Goal: Task Accomplishment & Management: Complete application form

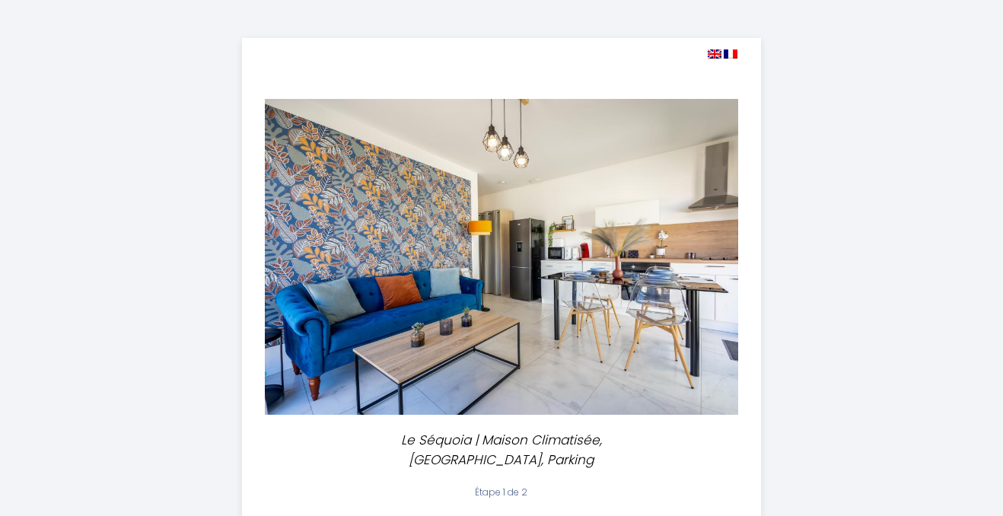
select select
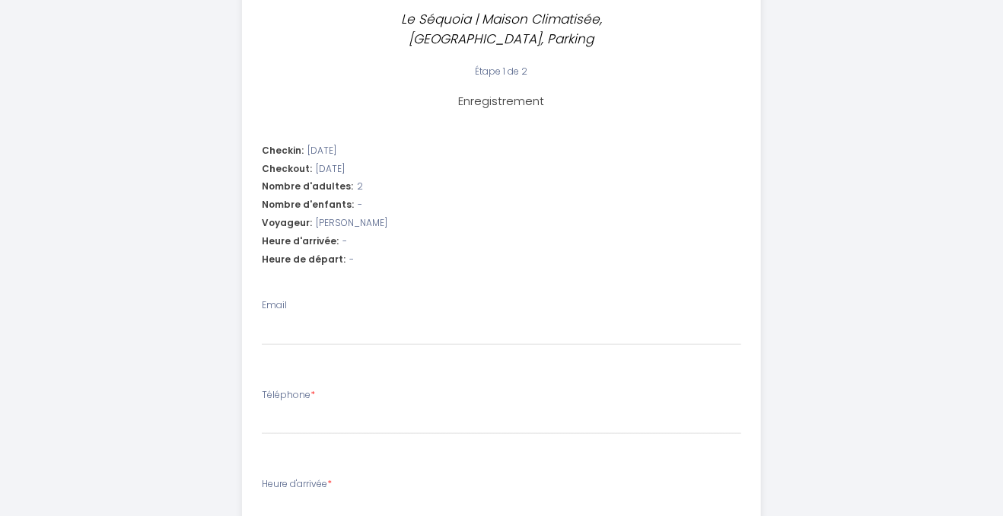
scroll to position [385, 0]
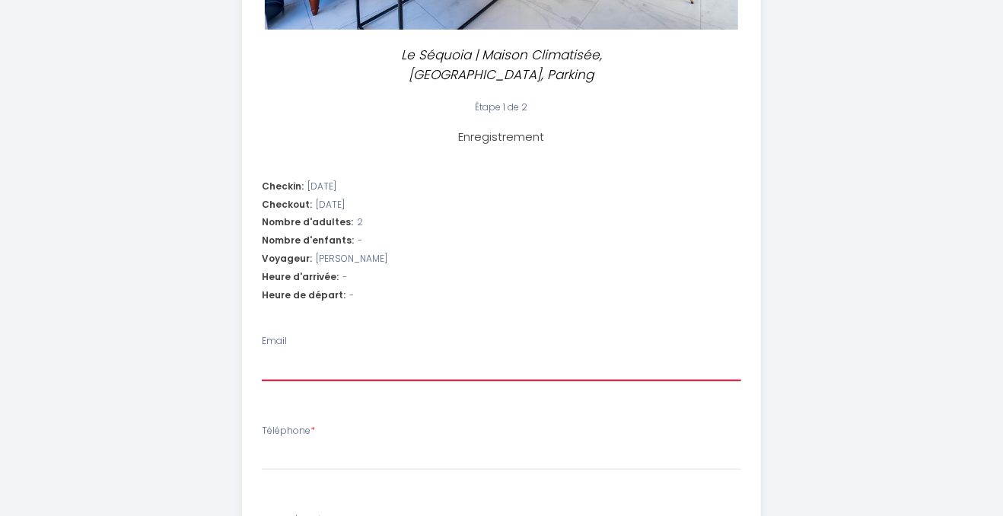
click at [310, 354] on input "Email" at bounding box center [502, 367] width 480 height 27
type input "n"
select select
type input "ni"
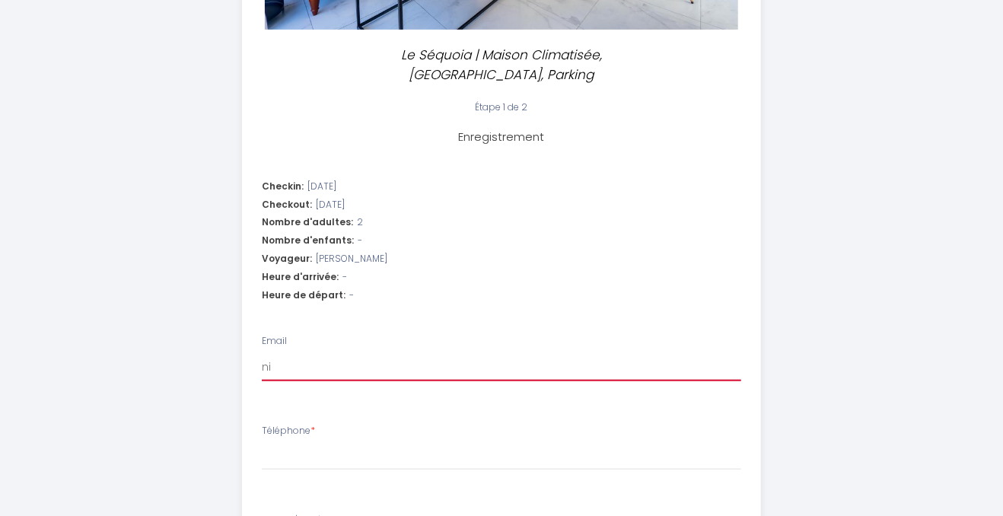
select select
type input "nic"
select select
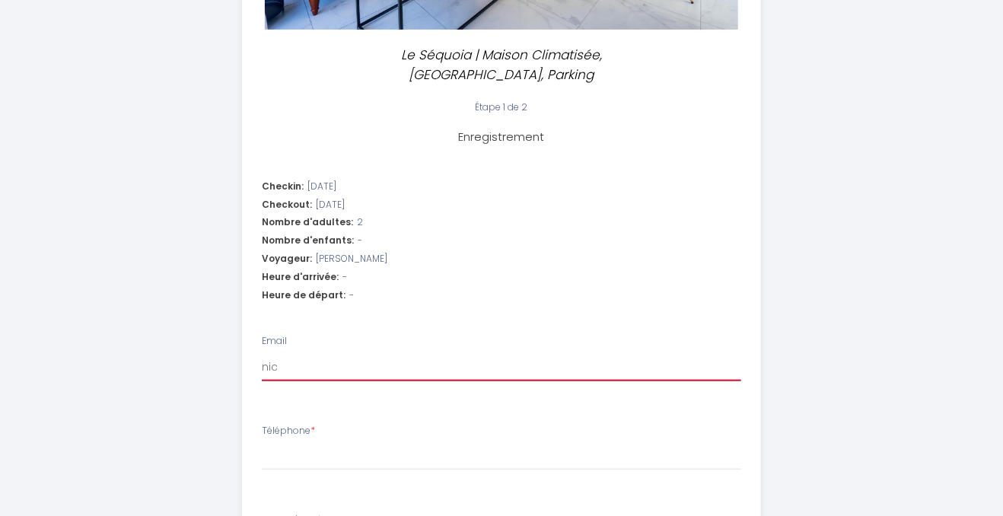
type input "nico"
select select
type input "nicol"
select select
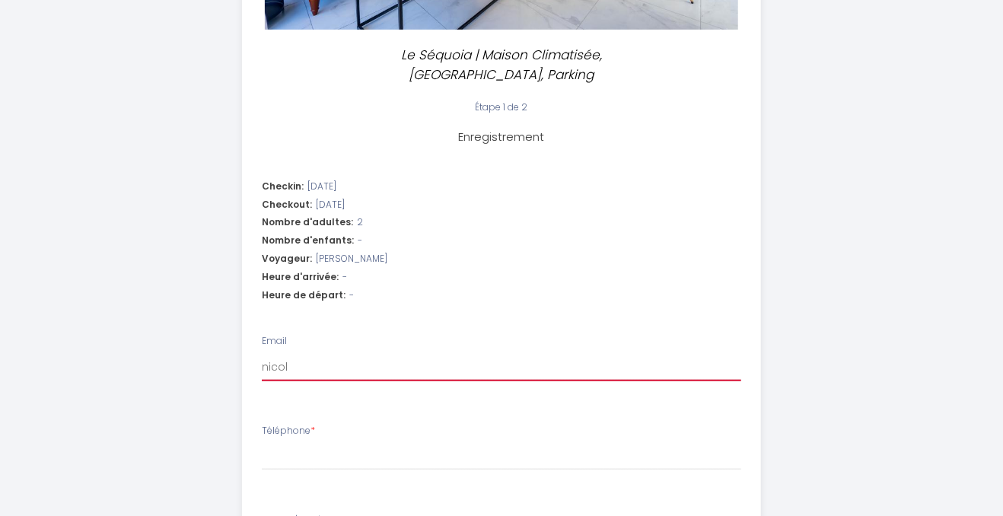
select select
type input "[PERSON_NAME]"
select select
type input "[PERSON_NAME]."
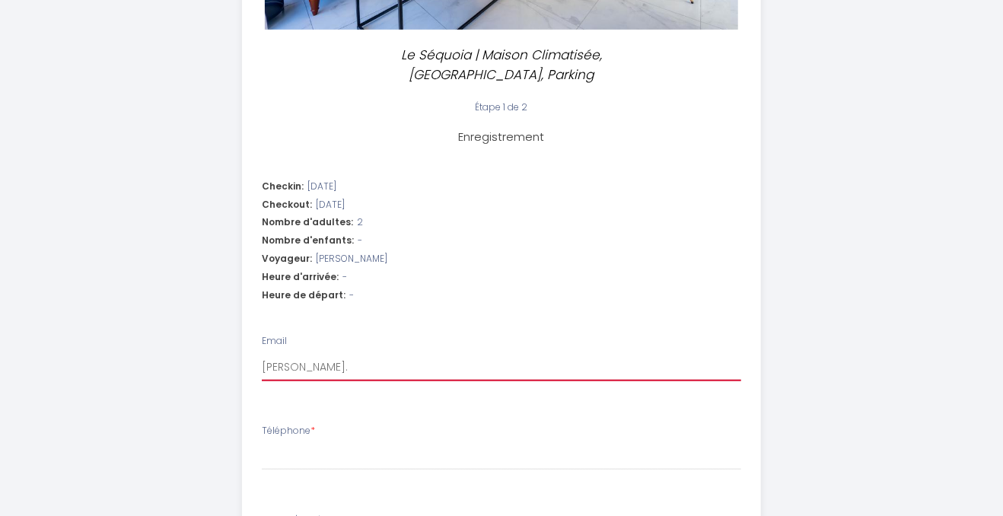
select select
type input "[PERSON_NAME].l"
select select
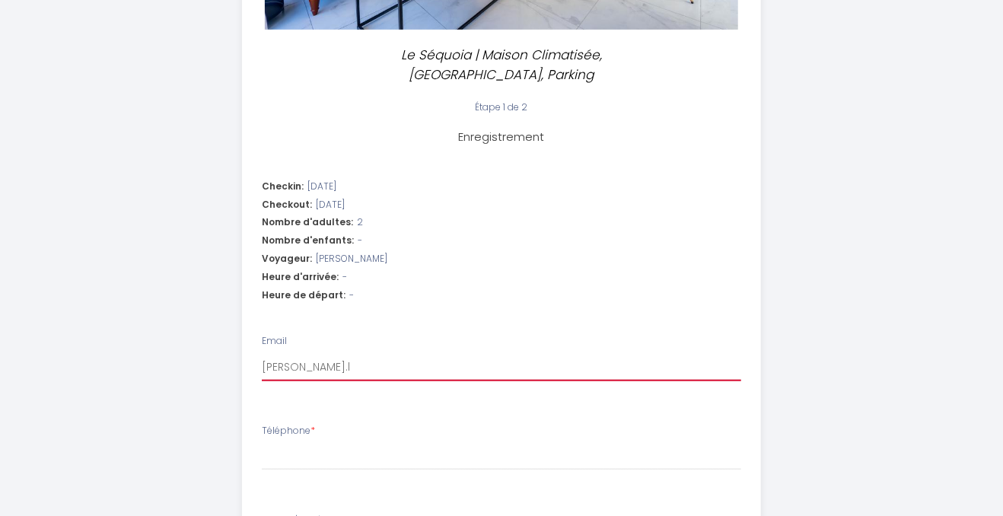
type input "[DOMAIN_NAME]"
select select
type input "[PERSON_NAME].lic"
select select
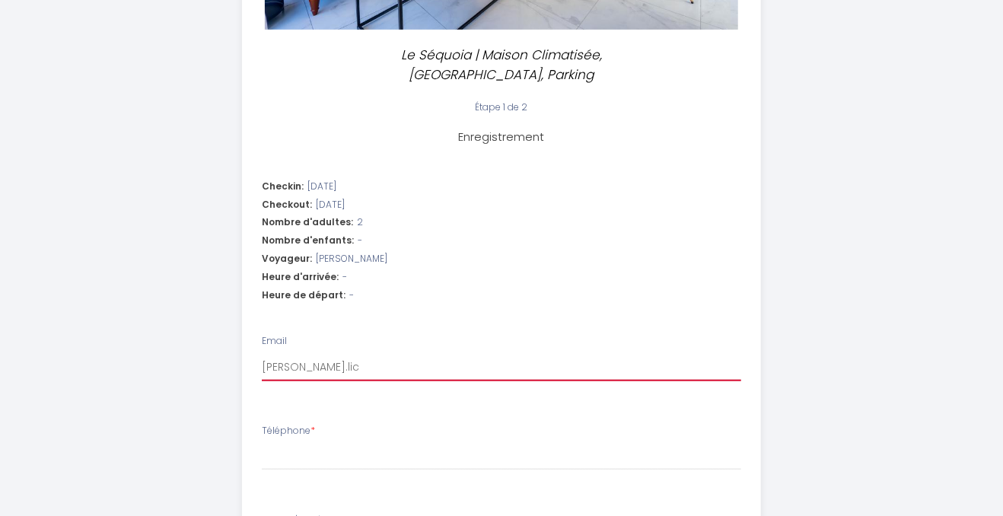
select select
type input "[PERSON_NAME].lico"
select select
type input "[PERSON_NAME].licoi"
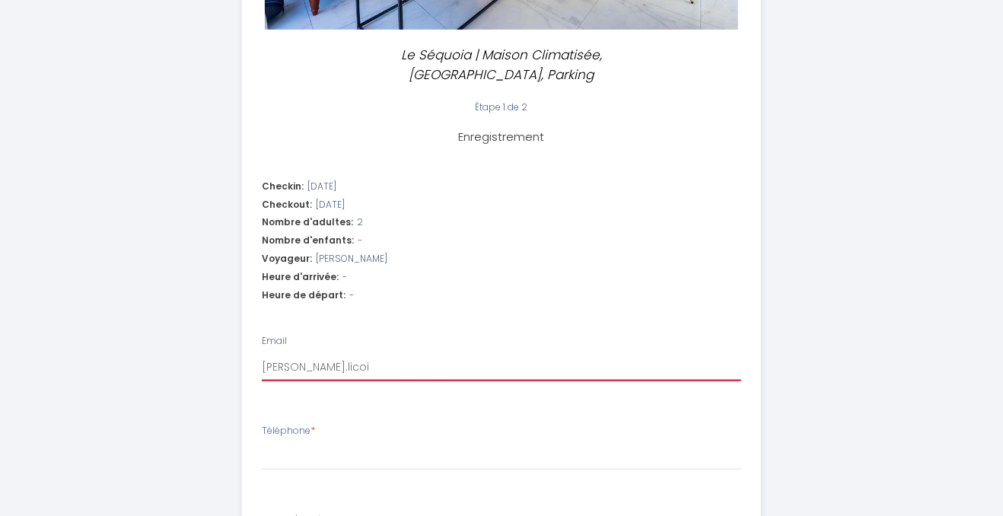
select select
type input "[PERSON_NAME].licois"
select select
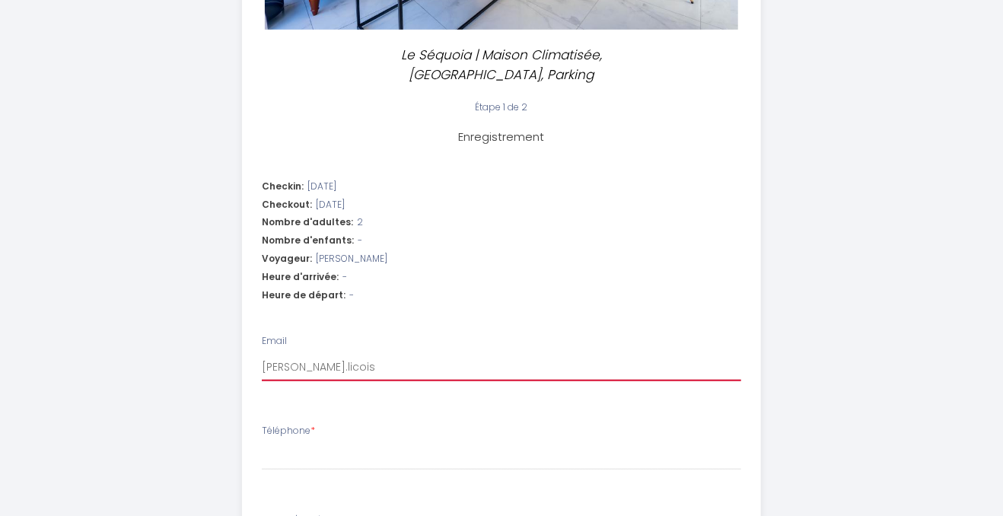
type input "[PERSON_NAME].licois8"
select select
type input "[PERSON_NAME].licois81"
select select
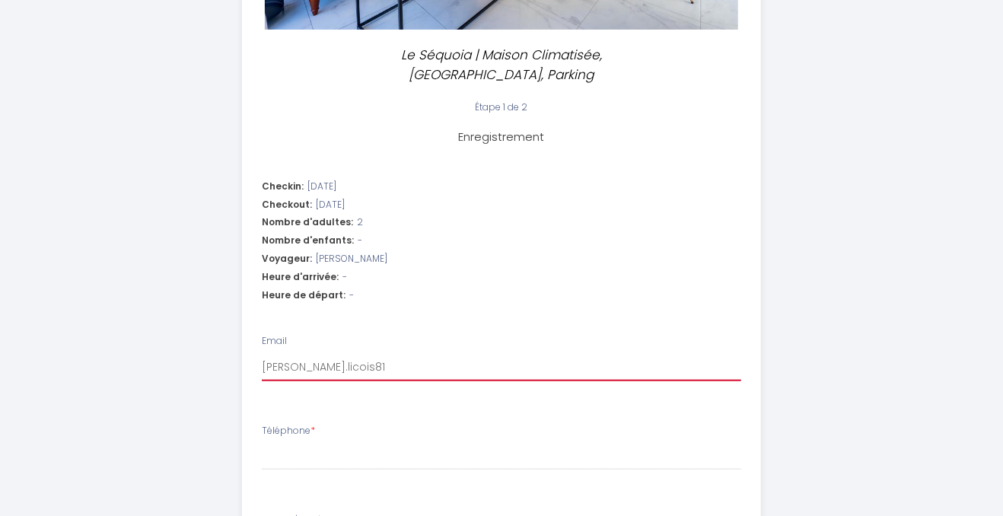
select select
type input "[PERSON_NAME].licois81@"
select select
type input "nicole.licois81@g"
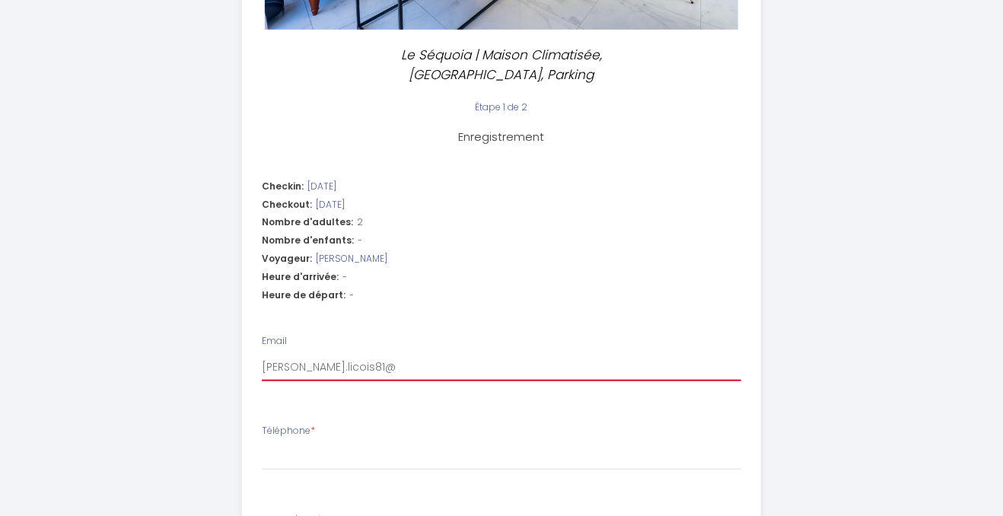
select select
type input "nicole.licois81@gm"
select select
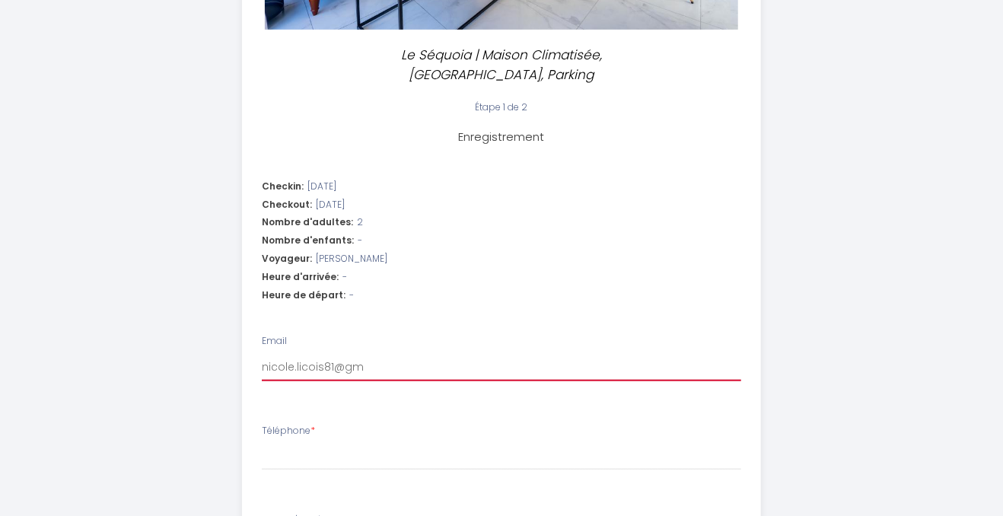
type input "nicole.licois81@gma"
select select
type input "nicole.licois81@gmai"
select select
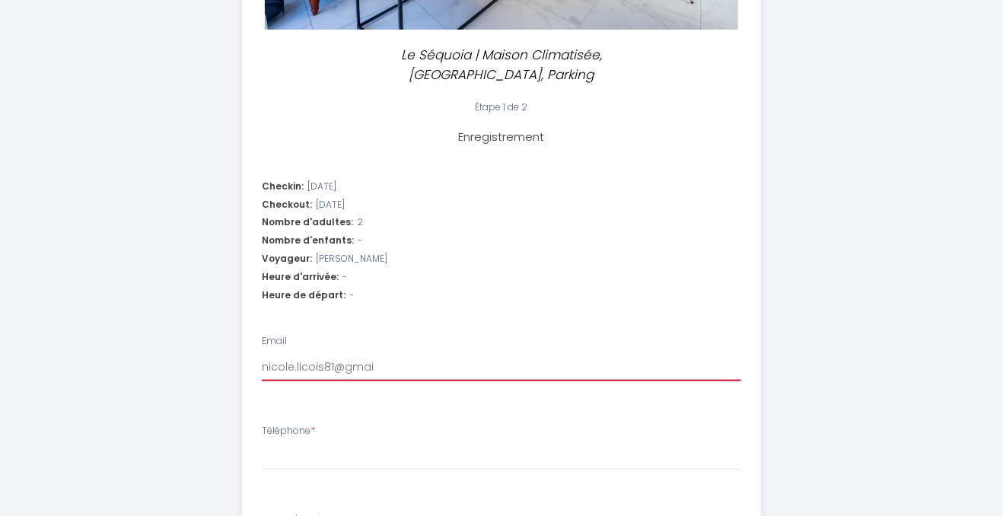
select select
type input "[EMAIL_ADDRESS]"
select select
type input "[EMAIL_ADDRESS]."
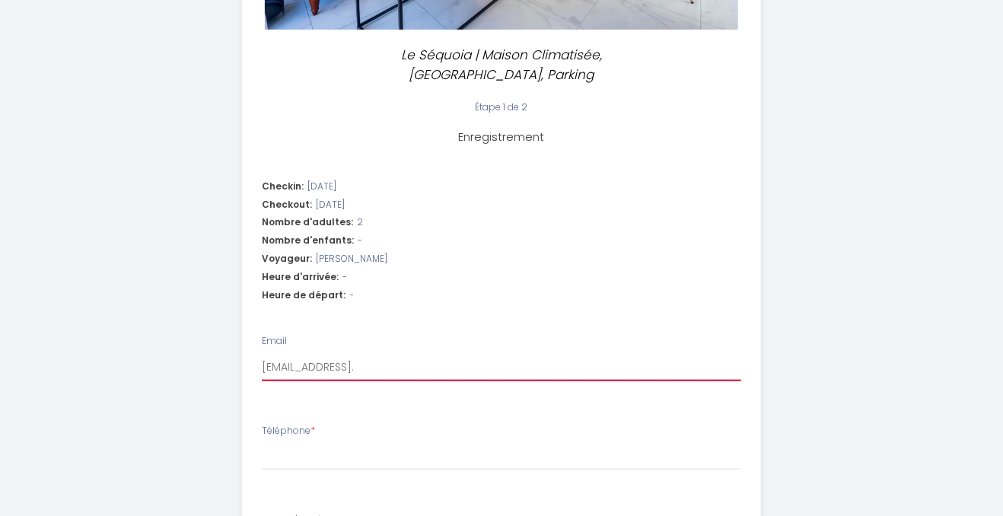
select select
type input "nicole.licois81@gmail.c"
select select
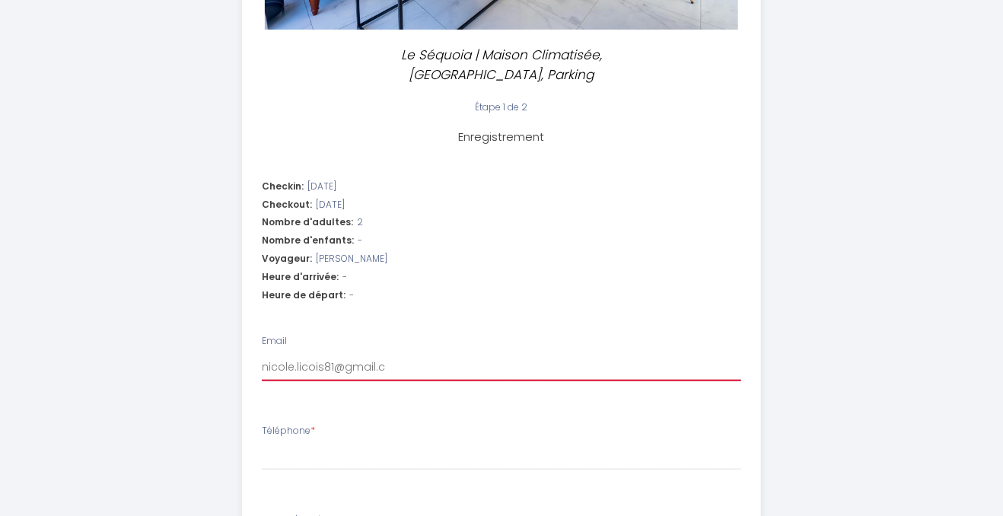
type input "[EMAIL_ADDRESS][DOMAIN_NAME]"
select select
type input "[EMAIL_ADDRESS][DOMAIN_NAME]"
select select
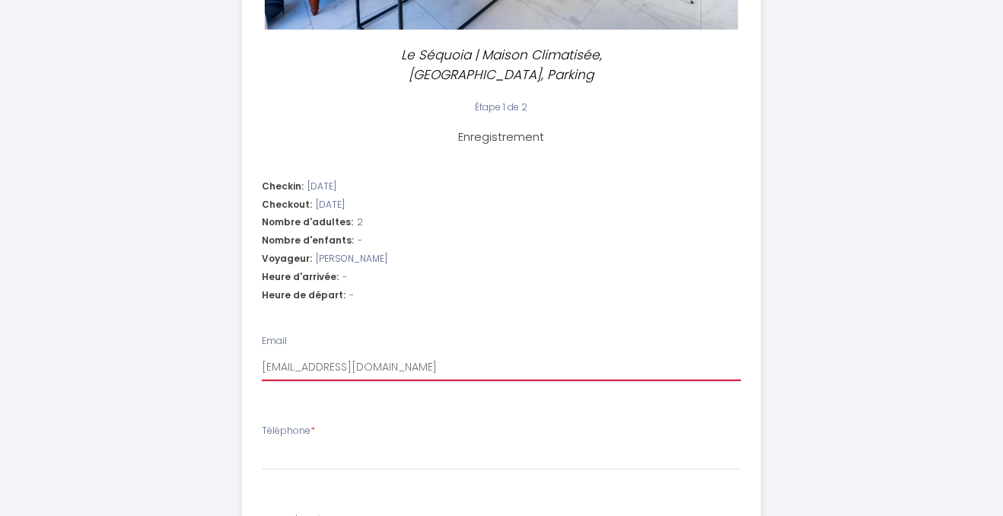
select select
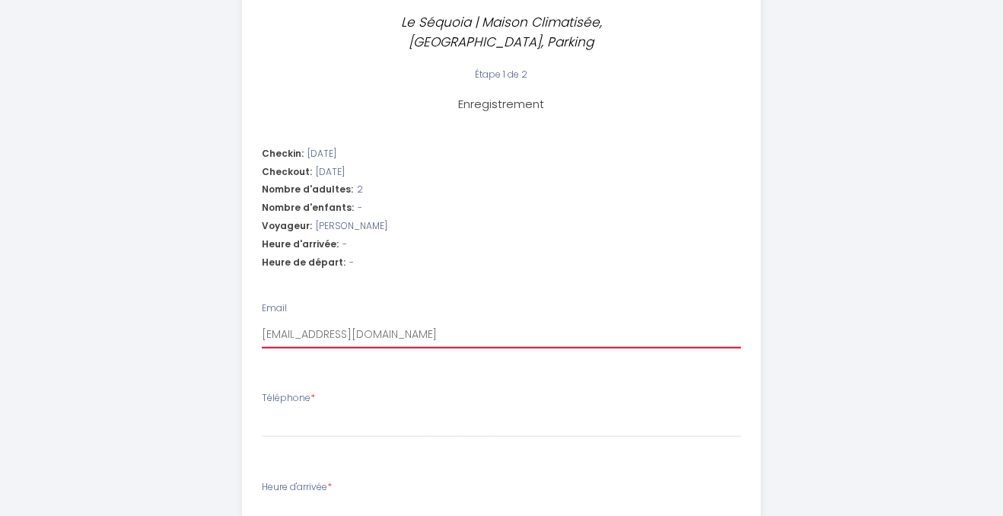
scroll to position [466, 0]
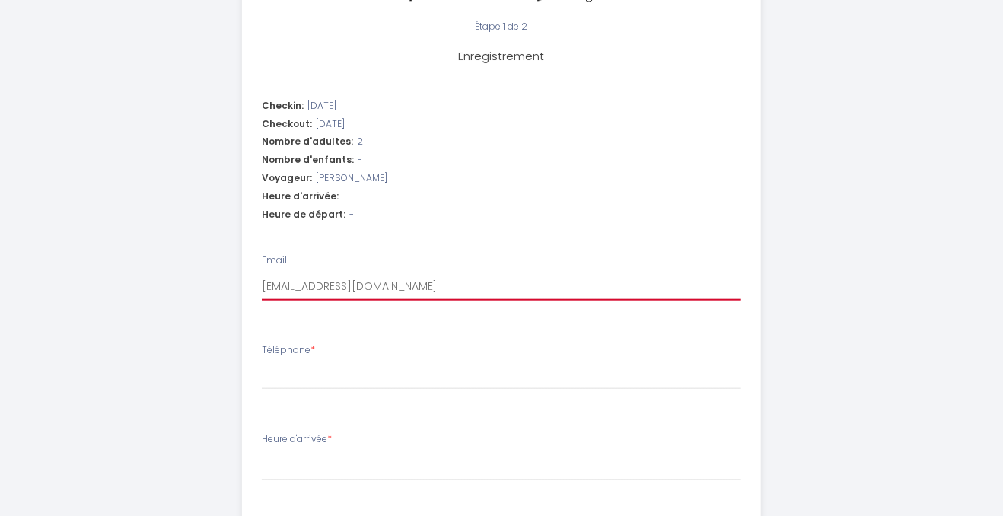
type input "[EMAIL_ADDRESS][DOMAIN_NAME]"
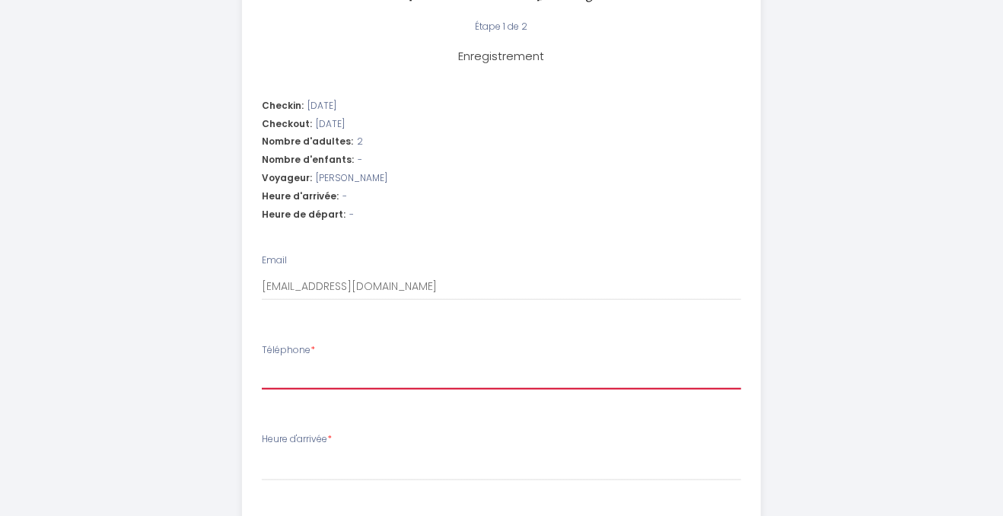
click at [272, 362] on input "Téléphone *" at bounding box center [502, 375] width 480 height 27
type input "0"
select select
type input "06"
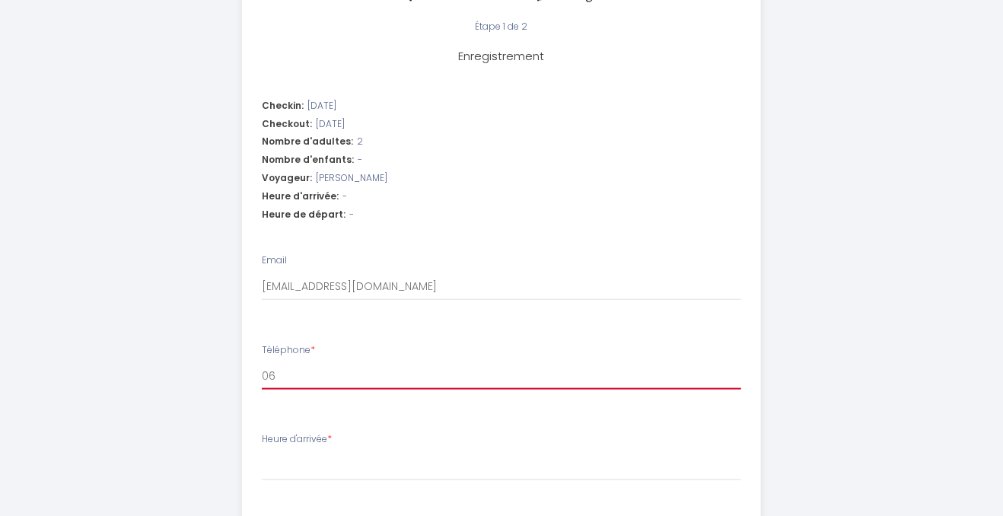
select select
type input "06"
select select
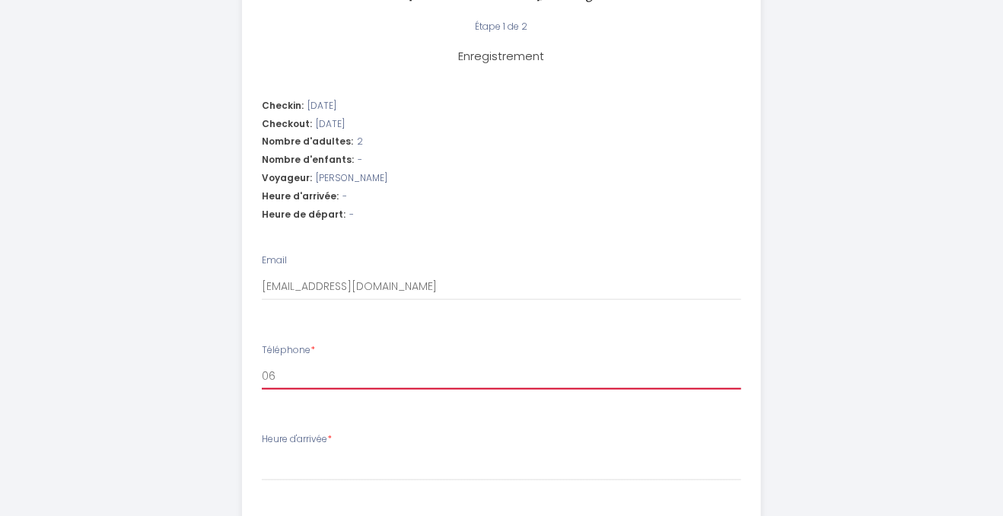
type input "06 0"
select select
type input "06 08"
select select
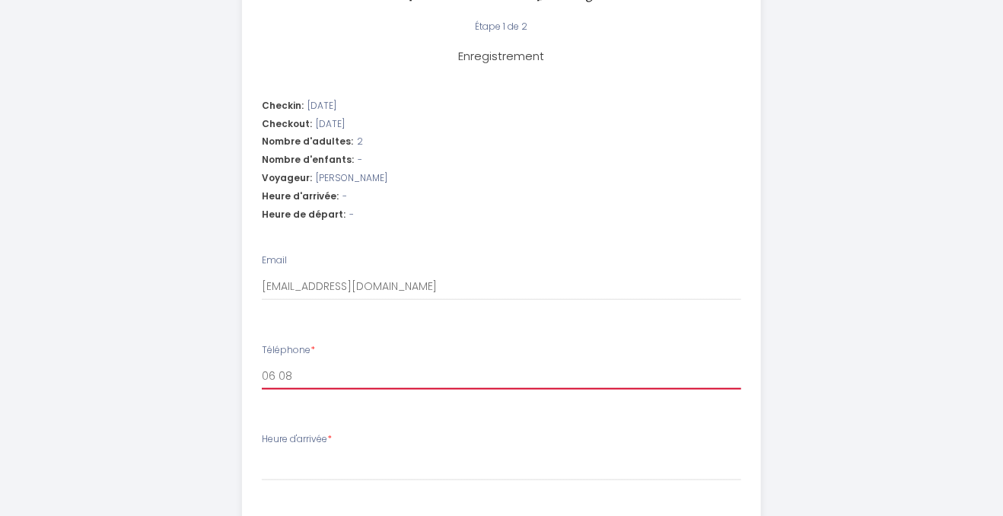
select select
type input "06 08"
select select
type input "06 08 1"
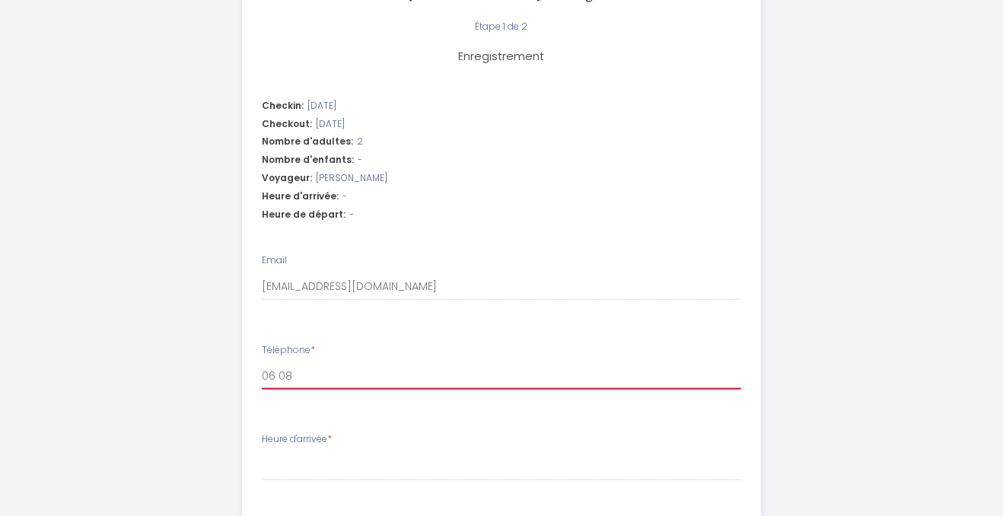
select select
type input "06 08 17"
select select
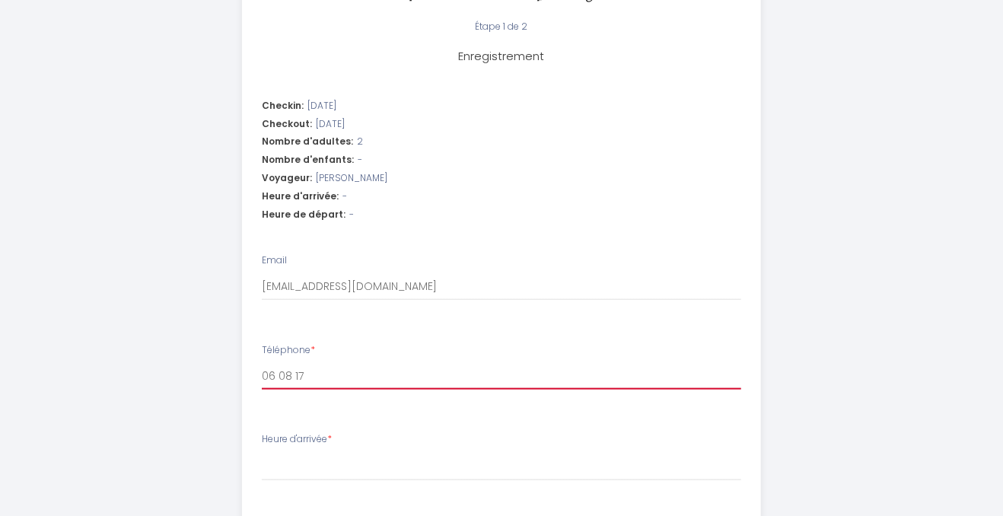
type input "06 08 17"
select select
type input "06 08 17 0"
select select
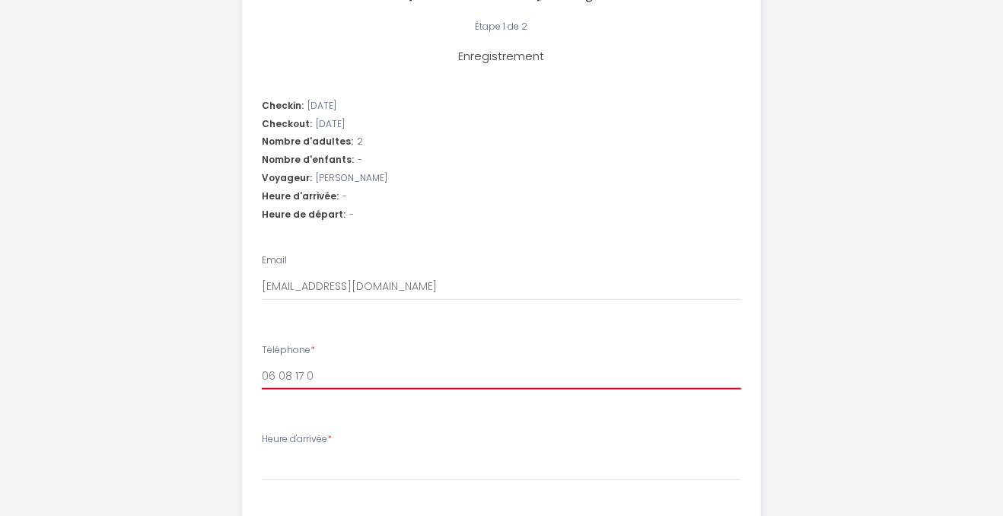
select select
type input "06 08 17 03"
select select
type input "06 08 17 03"
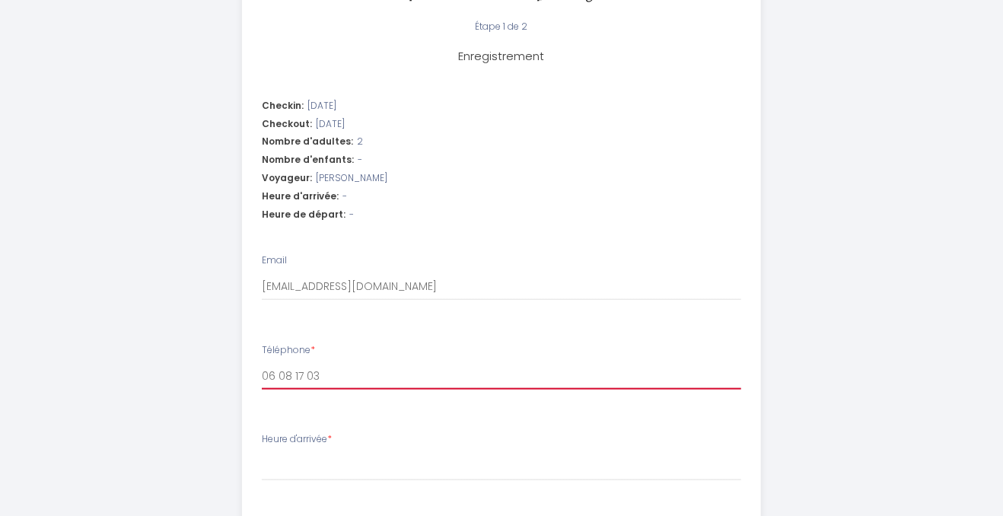
select select
type input "06 08 17 03 8"
select select
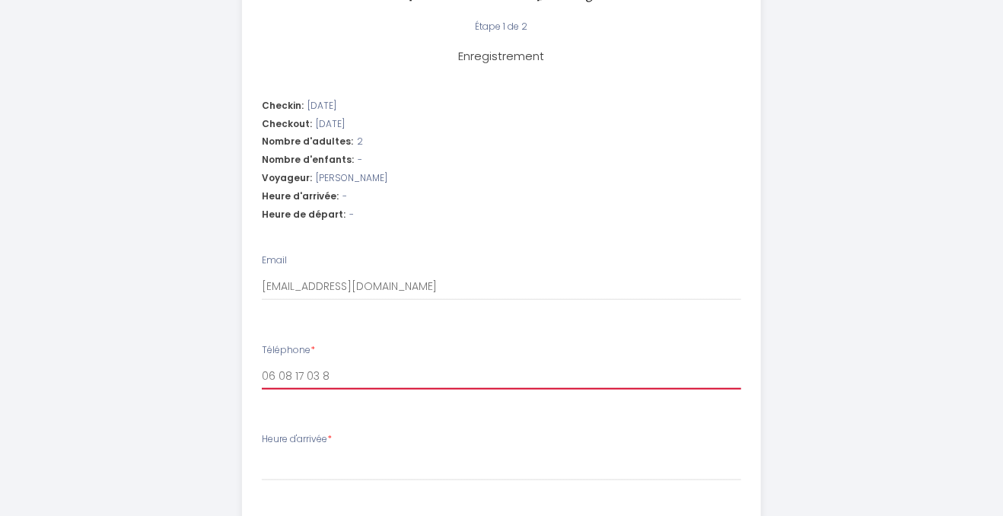
type input "06 08 17 03 87"
select select
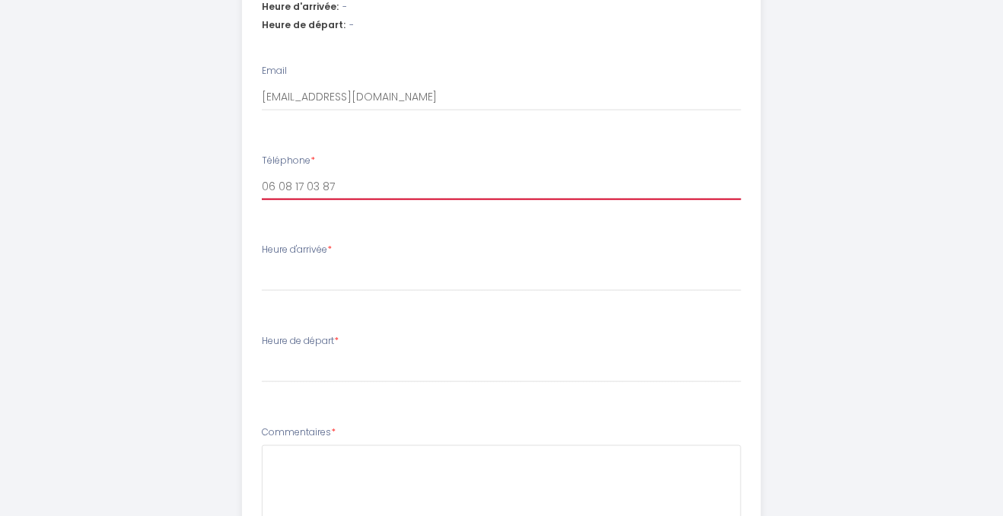
scroll to position [626, 0]
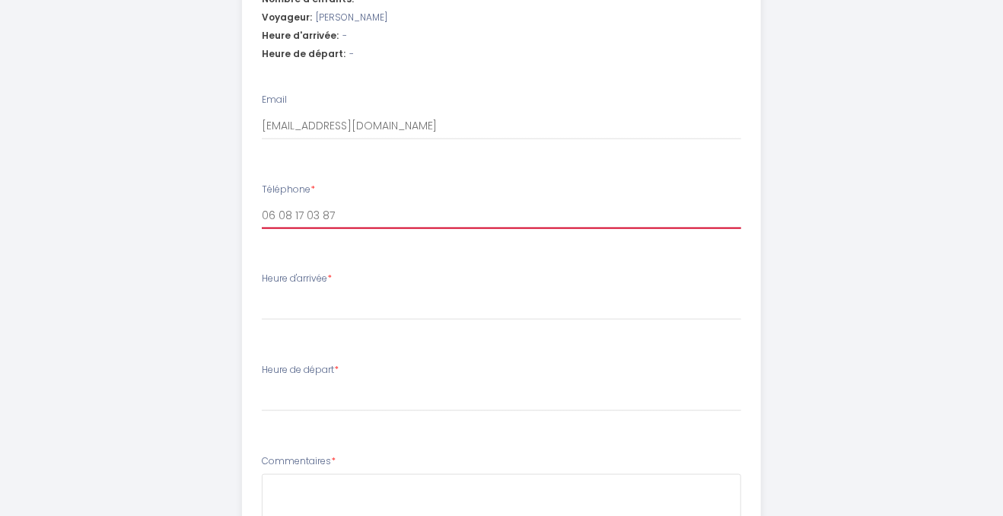
type input "06 08 17 03 87"
click at [304, 272] on label "Heure d'arrivée *" at bounding box center [297, 279] width 70 height 14
click at [304, 292] on select "16:00 16:30 17:00 17:30 18:00 18:30 19:00 19:30 20:00 20:30 21:00 21:30 22:00 2…" at bounding box center [502, 306] width 480 height 29
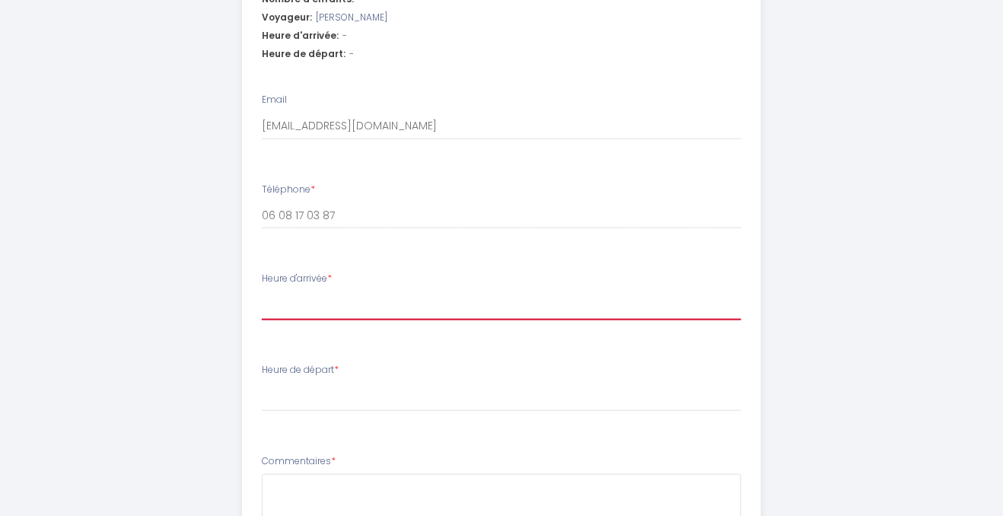
click at [262, 292] on select "16:00 16:30 17:00 17:30 18:00 18:30 19:00 19:30 20:00 20:30 21:00 21:30 22:00 2…" at bounding box center [502, 306] width 480 height 29
select select "17:30"
click option "17:30" at bounding box center [0, 0] width 0 height 0
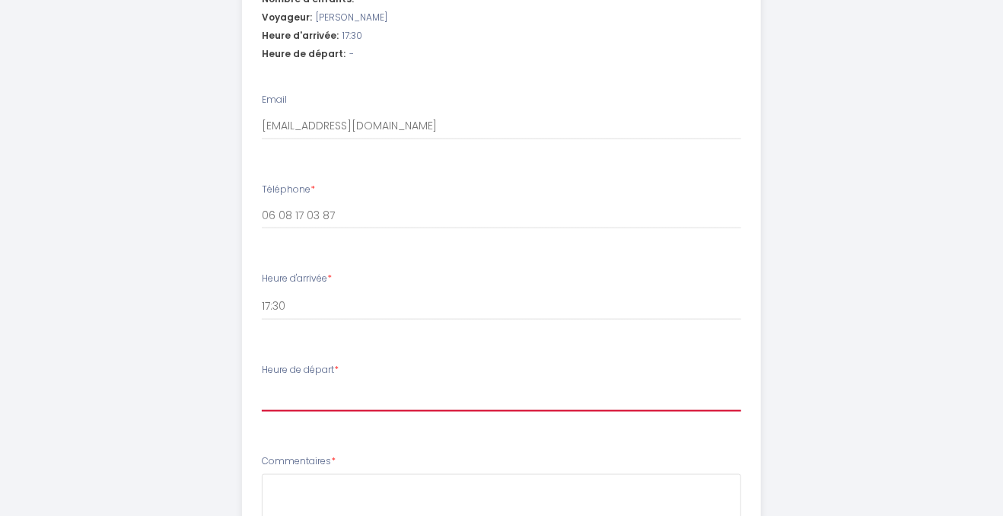
click at [262, 383] on select "00:00 00:30 01:00 01:30 02:00 02:30 03:00 03:30 04:00 04:30 05:00 05:30 06:00 0…" at bounding box center [502, 397] width 480 height 29
select select "10:00"
click option "10:00" at bounding box center [0, 0] width 0 height 0
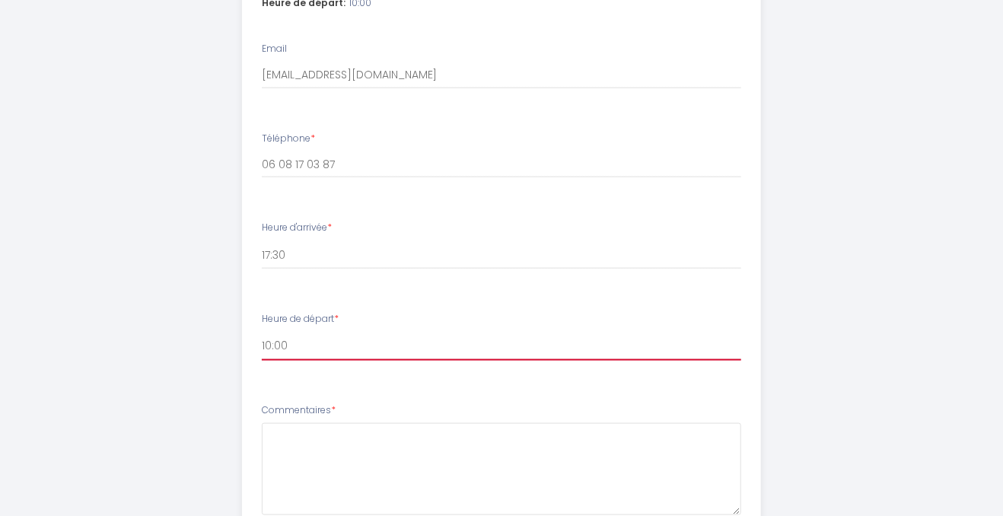
scroll to position [787, 0]
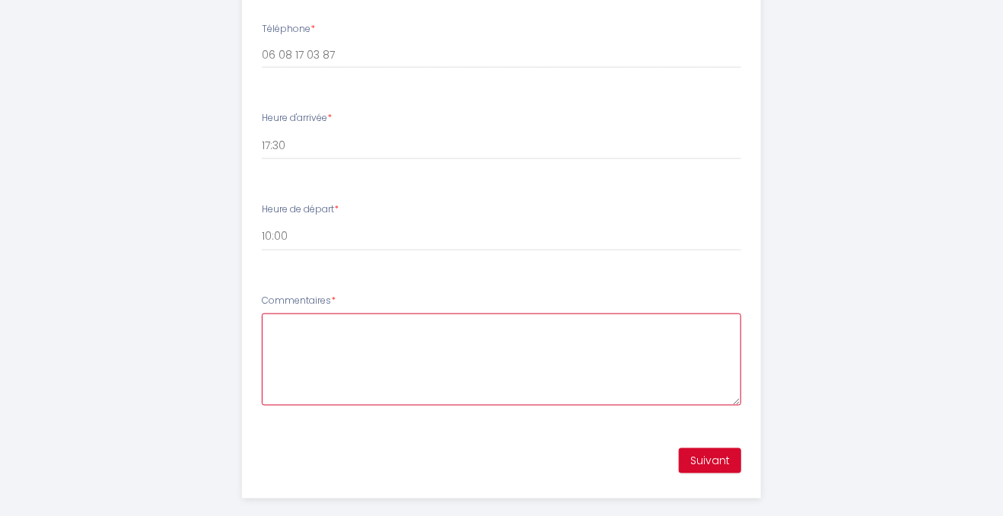
click at [280, 314] on textarea "Commentaires *" at bounding box center [502, 360] width 480 height 92
click at [575, 314] on textarea "les heures d 'arrivée et départ sont approximatives . Venos de 700 km" at bounding box center [502, 360] width 480 height 92
click at [654, 314] on textarea "les heures d 'arrivée et départ sont approximatives . Venons de 700 km" at bounding box center [502, 360] width 480 height 92
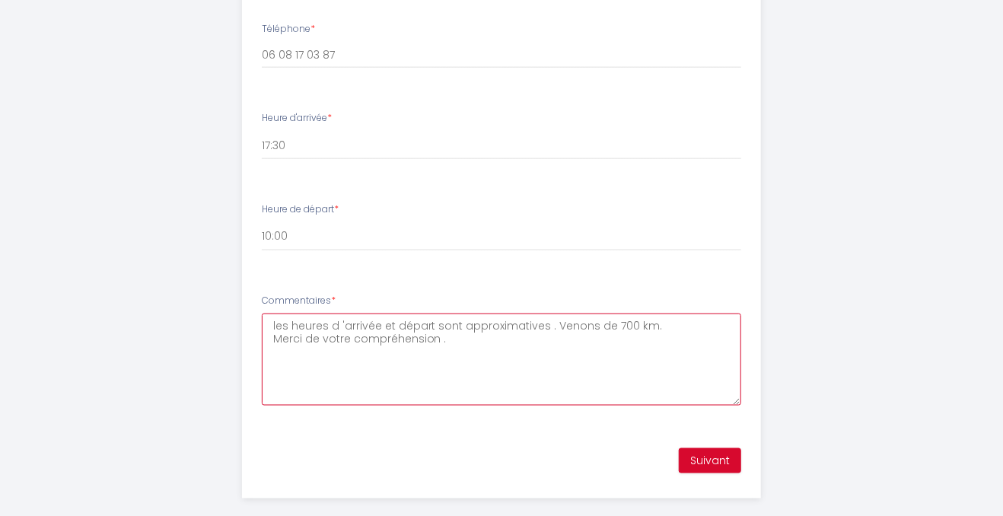
type textarea "les heures d 'arrivée et départ sont approximatives . Venons de 700 km. Merci d…"
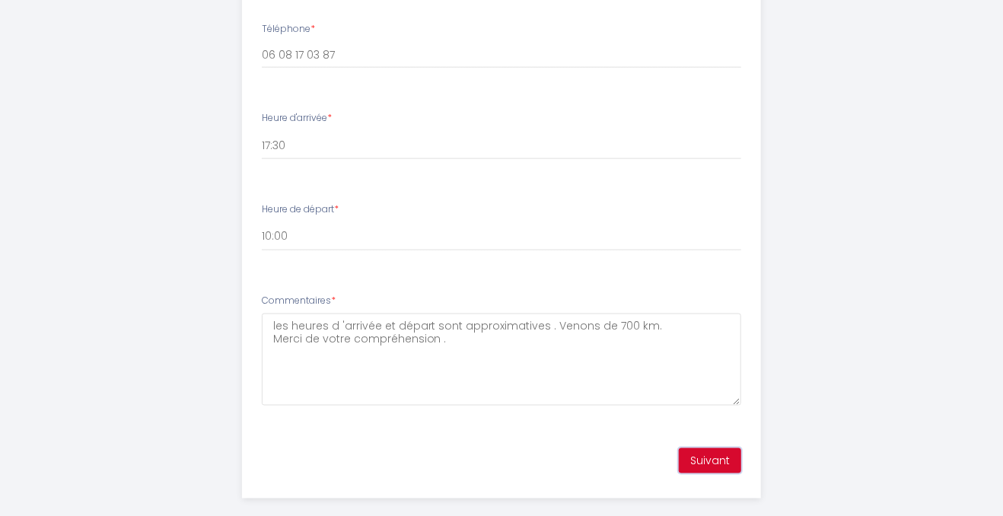
click at [705, 448] on button "Suivant" at bounding box center [710, 461] width 62 height 26
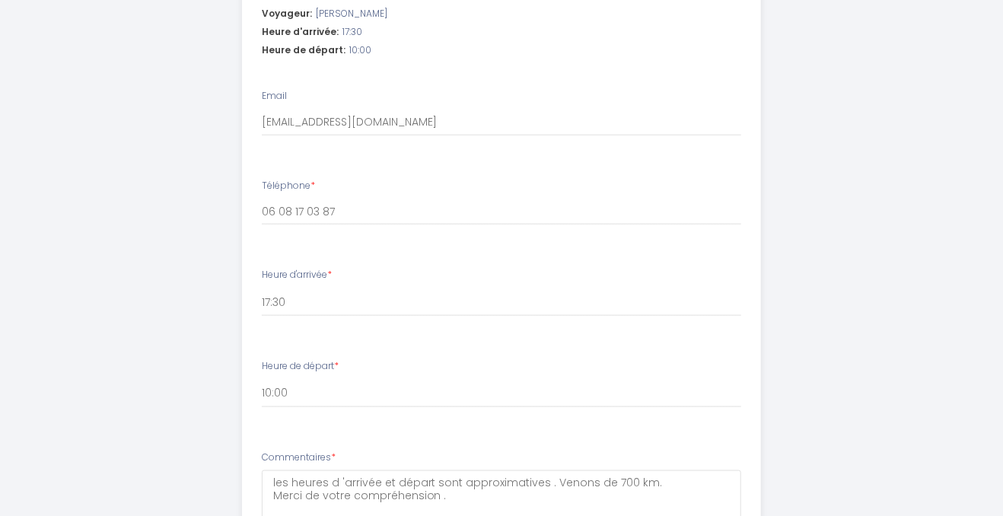
scroll to position [626, 0]
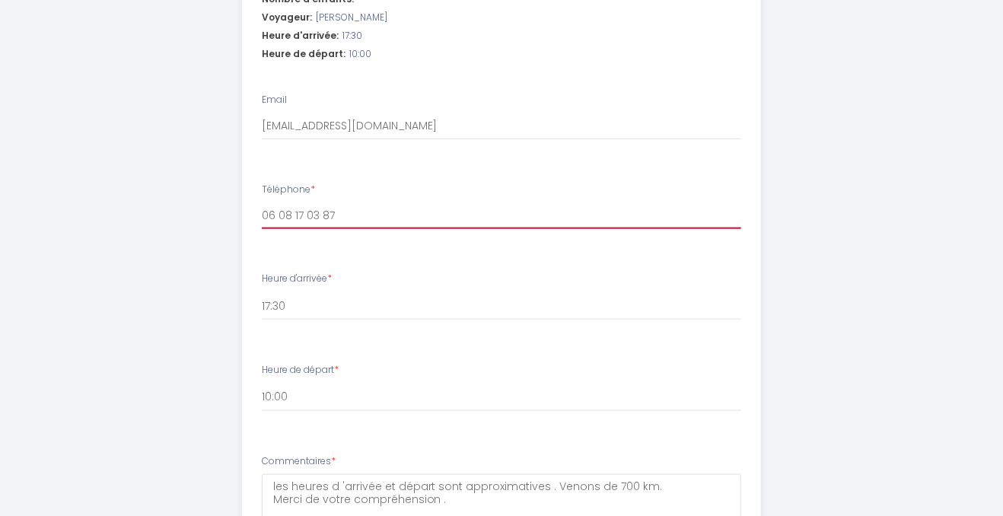
click at [341, 202] on input "06 08 17 03 87" at bounding box center [502, 215] width 480 height 27
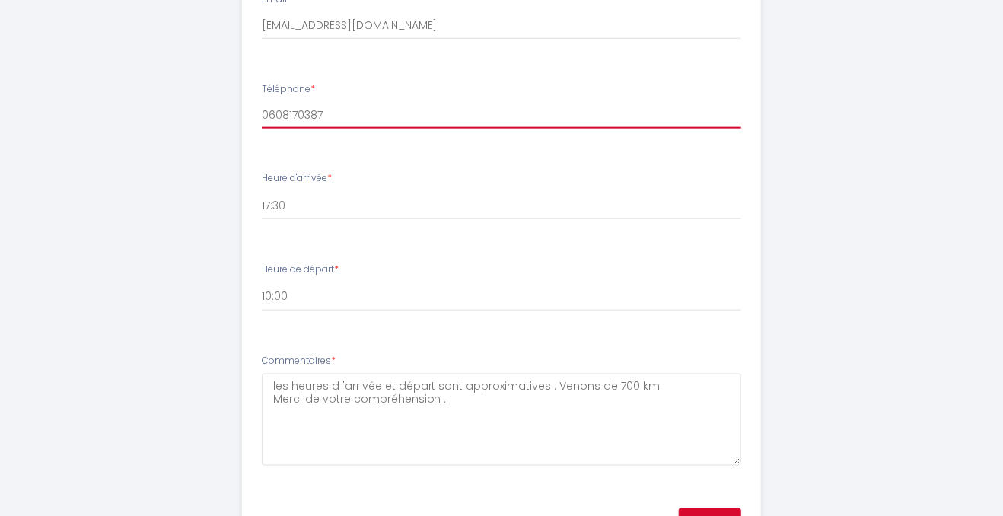
scroll to position [787, 0]
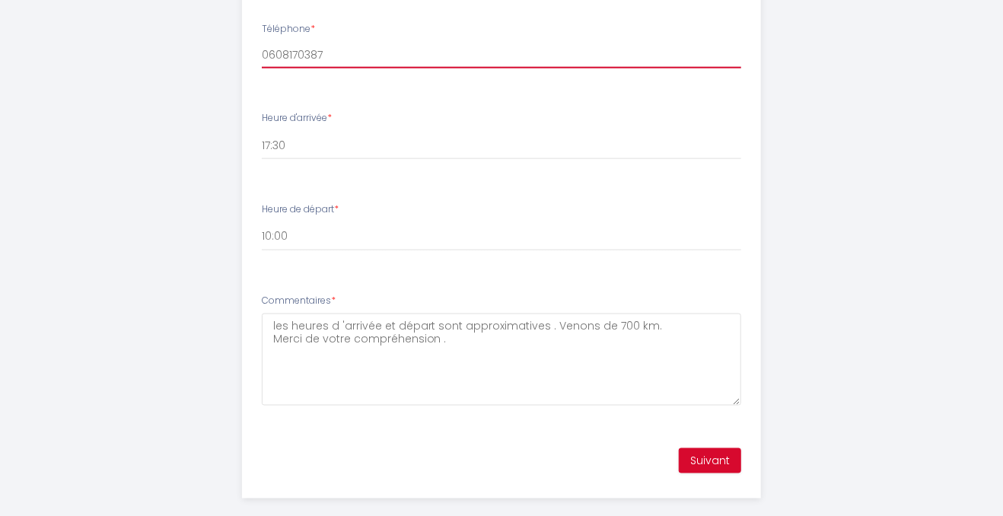
type input "0608170387"
click at [715, 448] on button "Suivant" at bounding box center [710, 461] width 62 height 26
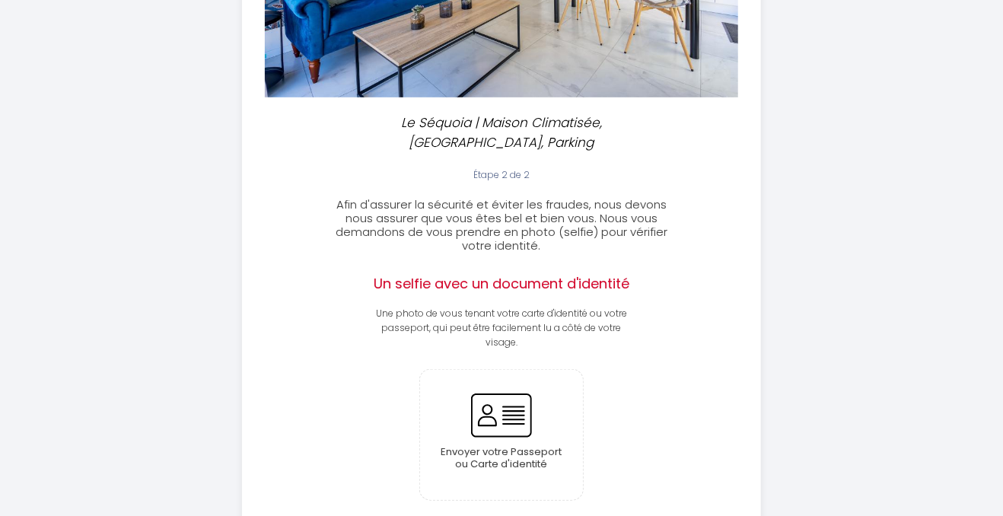
scroll to position [352, 0]
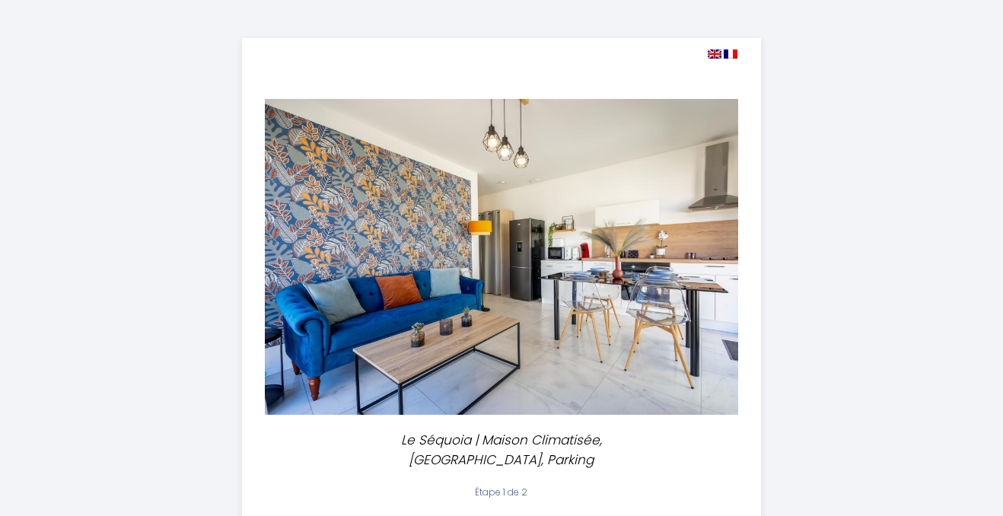
select select
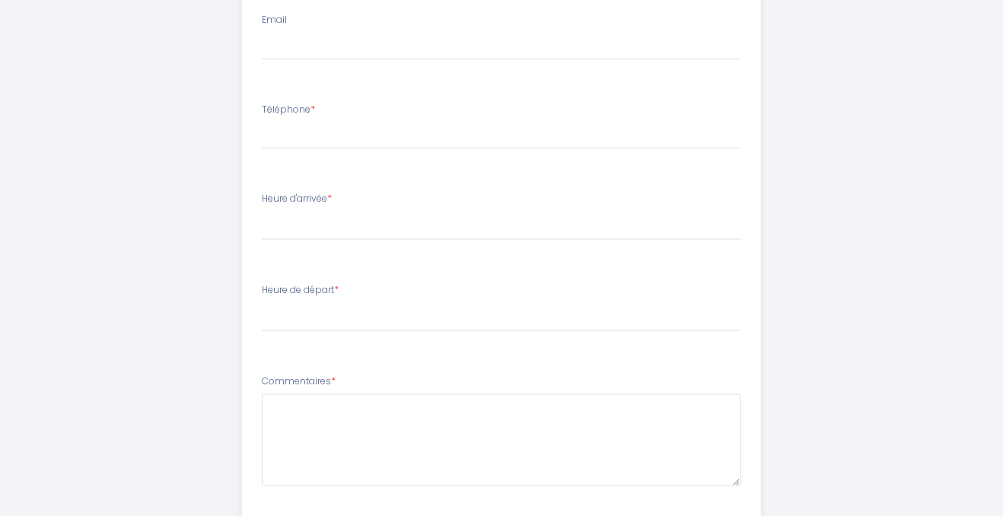
scroll to position [787, 0]
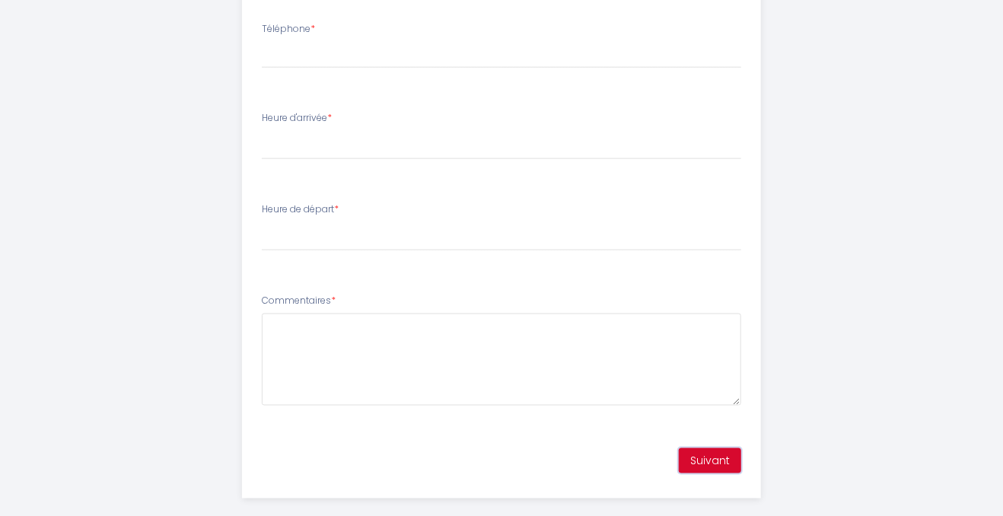
click at [701, 448] on button "Suivant" at bounding box center [710, 461] width 62 height 26
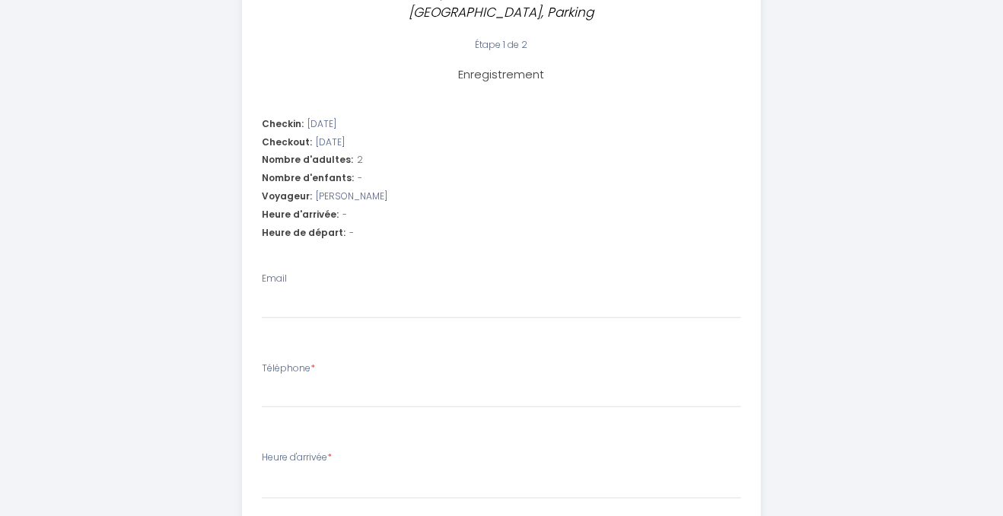
scroll to position [482, 0]
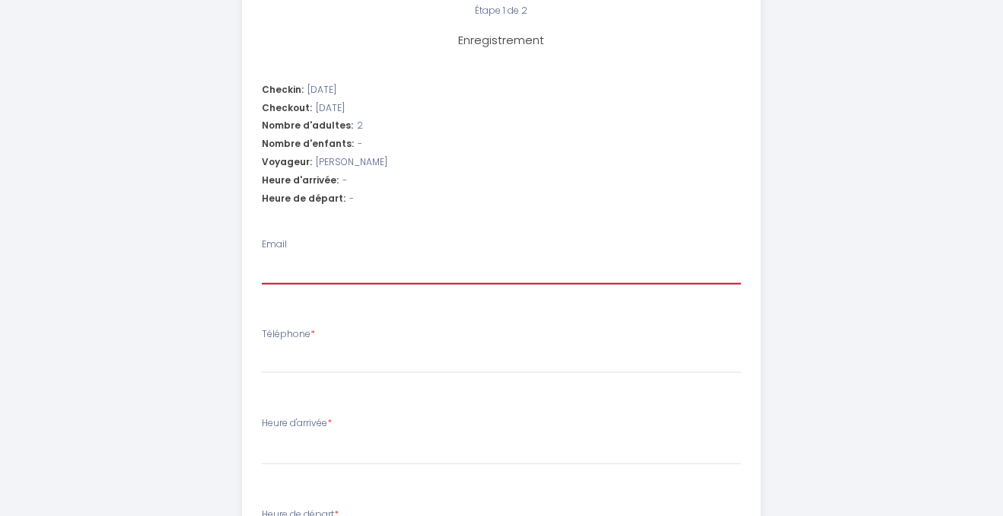
click at [279, 257] on input "Email" at bounding box center [502, 270] width 480 height 27
type input "n"
select select
type input "ni"
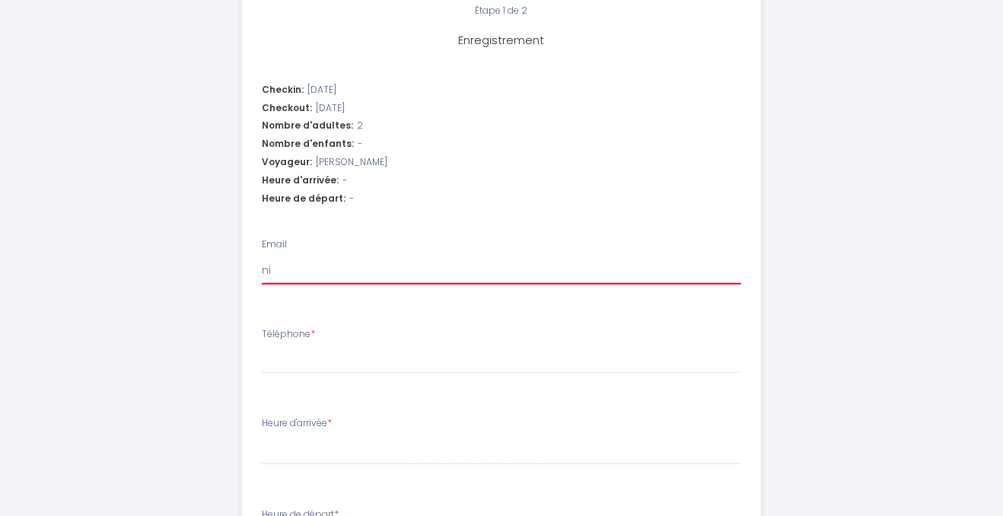
select select
type input "nic"
select select
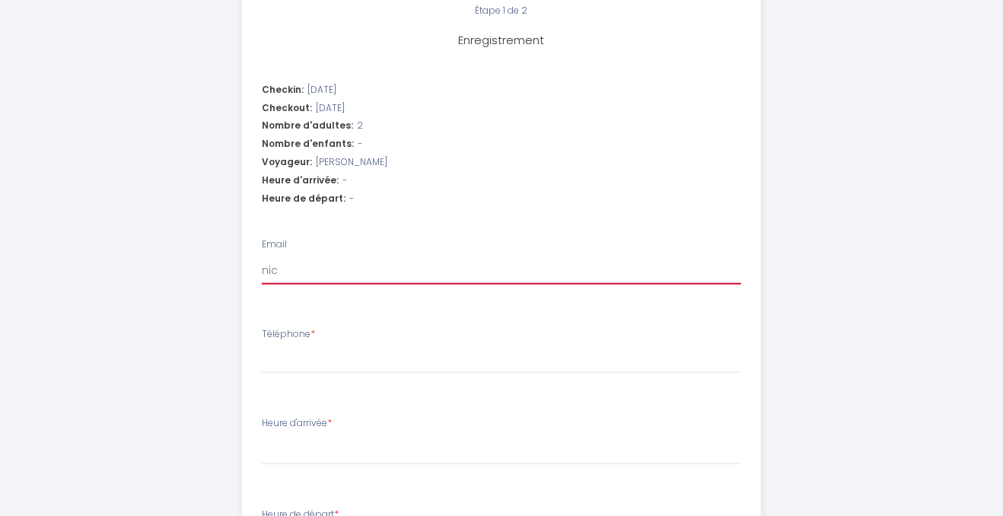
type input "nico"
select select
type input "nicol"
select select
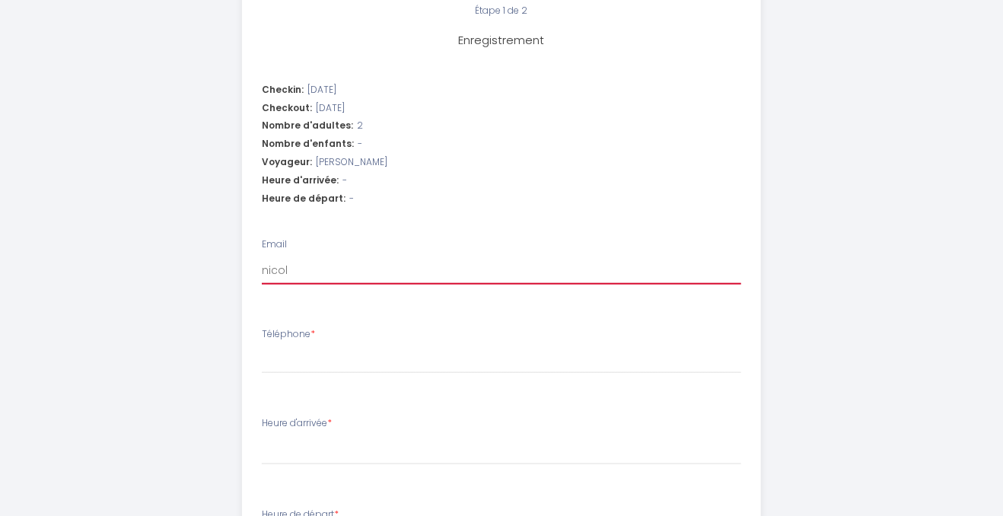
select select
type input "[PERSON_NAME]"
select select
type input "[PERSON_NAME]."
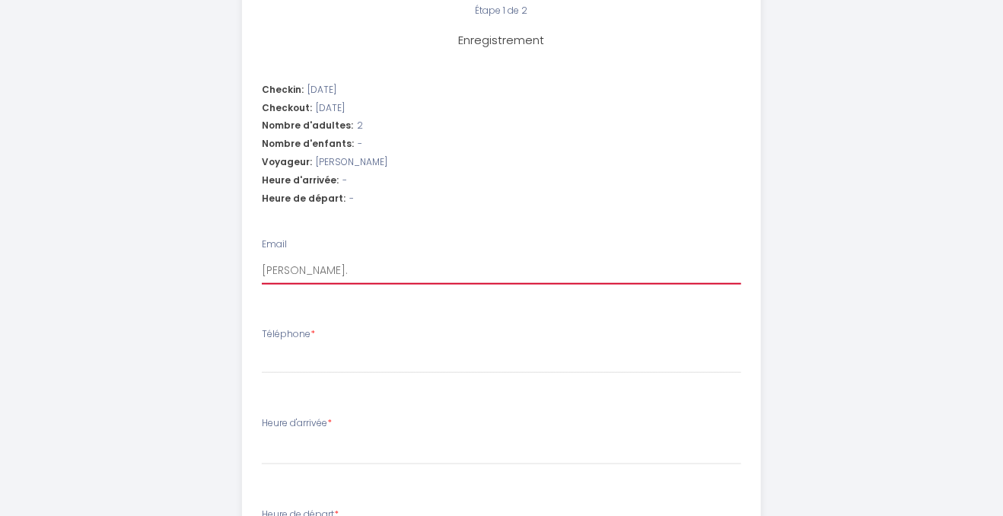
select select
type input "[PERSON_NAME].l"
select select
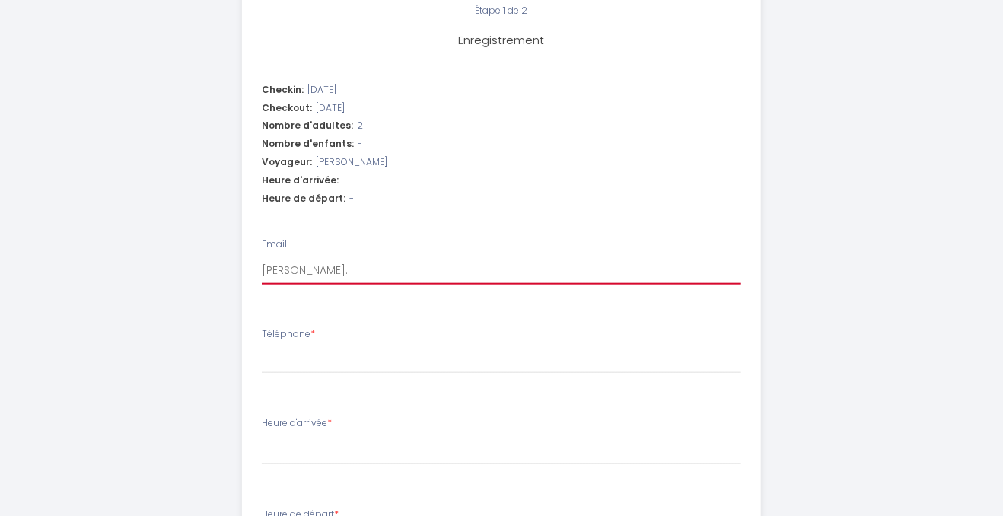
type input "[DOMAIN_NAME]"
select select
type input "[PERSON_NAME].lic"
select select
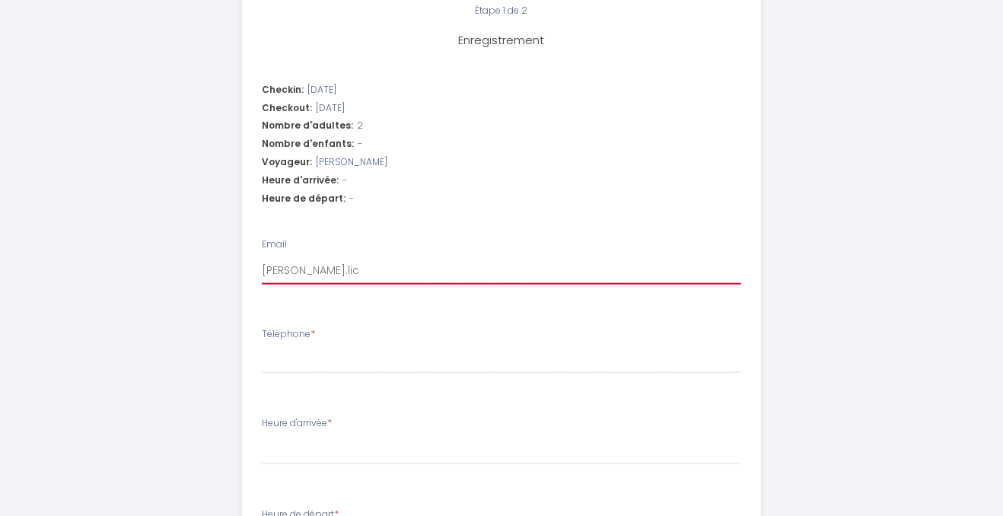
select select
type input "[PERSON_NAME].lico"
select select
type input "[PERSON_NAME].licoi"
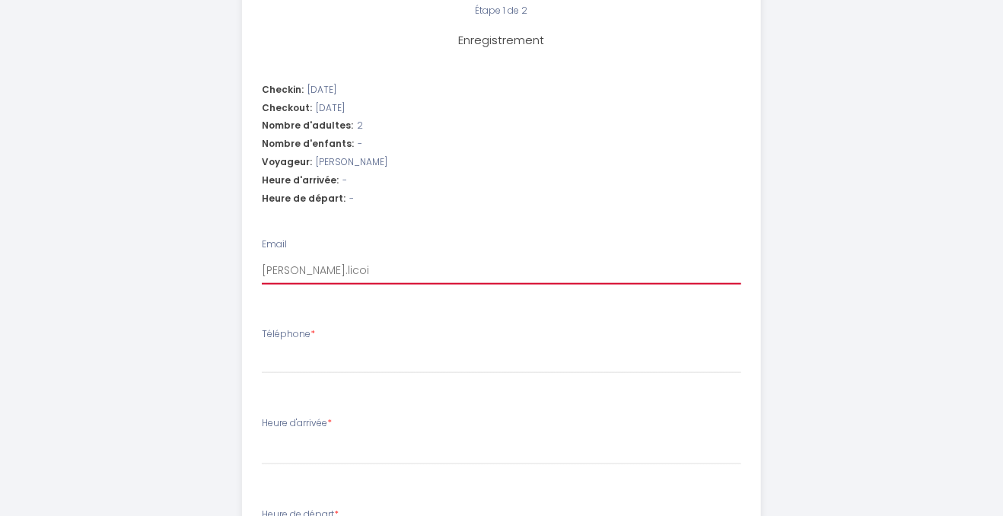
select select
type input "[PERSON_NAME].licois"
select select
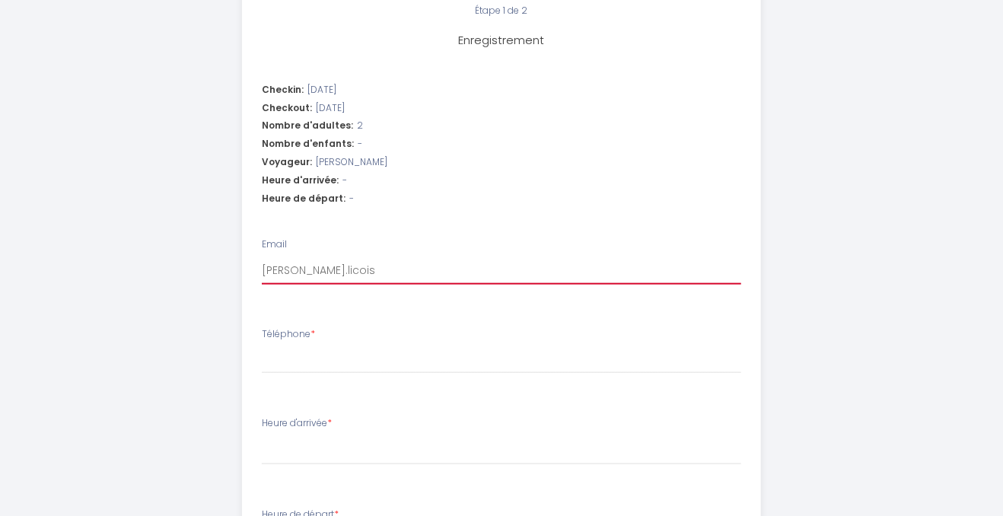
type input "[PERSON_NAME].licois8"
select select
type input "[PERSON_NAME].licois81"
select select
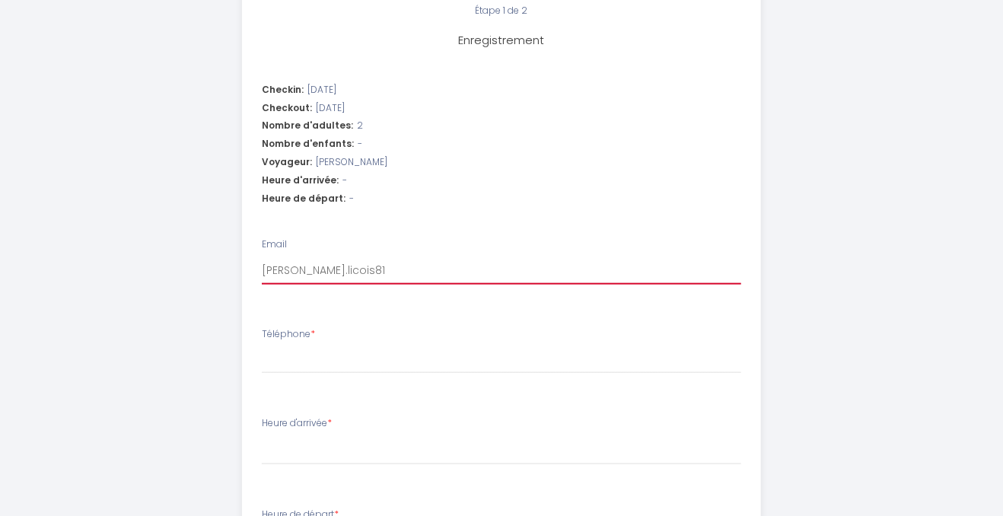
select select
type input "[PERSON_NAME].licois81@"
select select
type input "nicole.licois81@g"
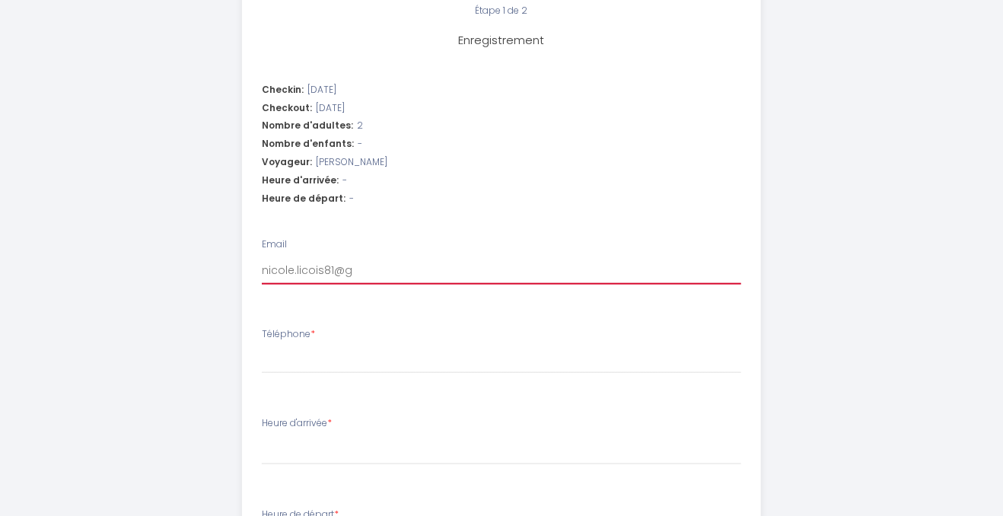
select select
type input "nicole.licois81@gm"
select select
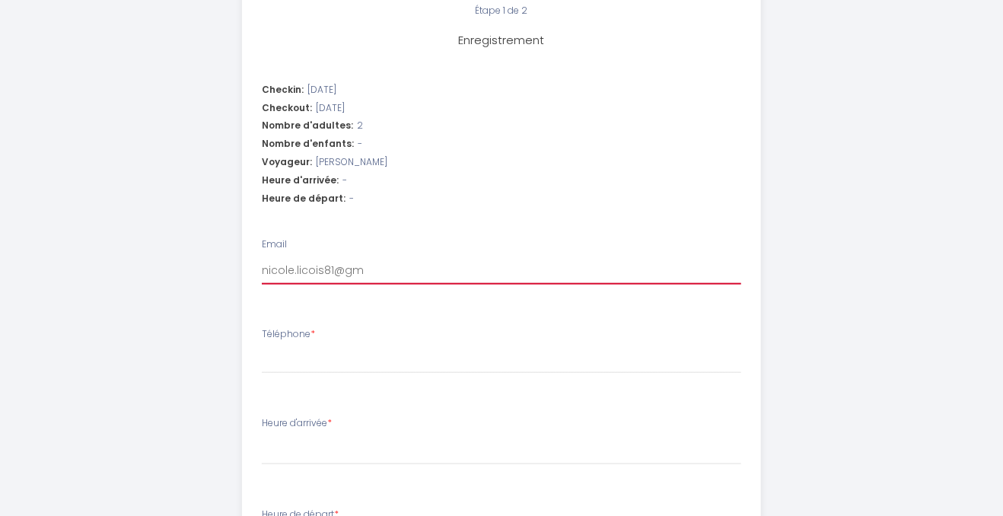
type input "nicole.licois81@gma"
select select
type input "nicole.licois81@gmai"
select select
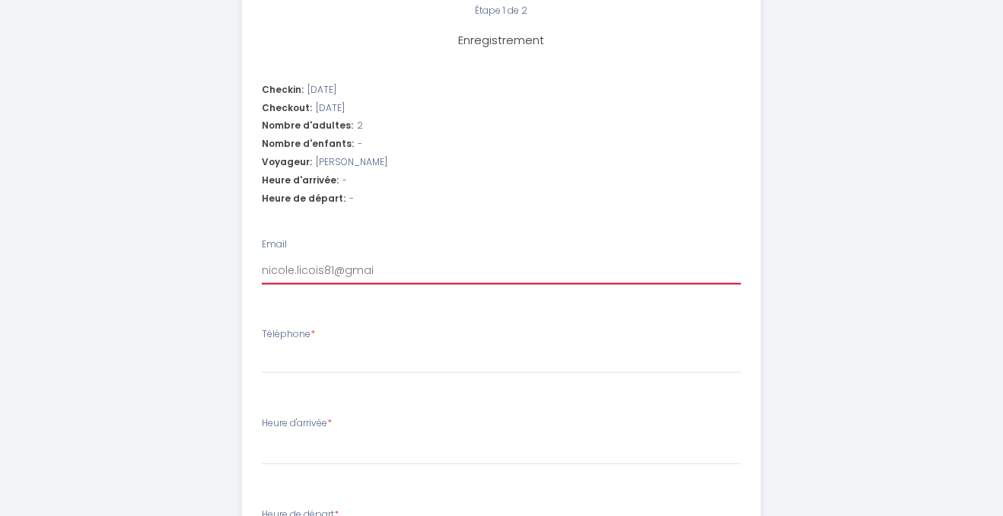
select select
type input "[EMAIL_ADDRESS]"
select select
type input "[EMAIL_ADDRESS]."
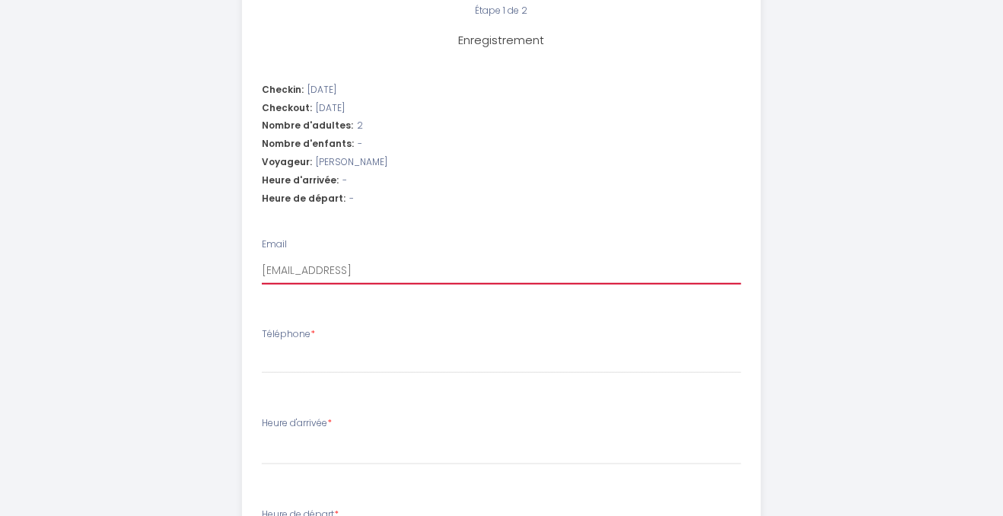
select select
type input "nicole.licois81@gmail.c"
select select
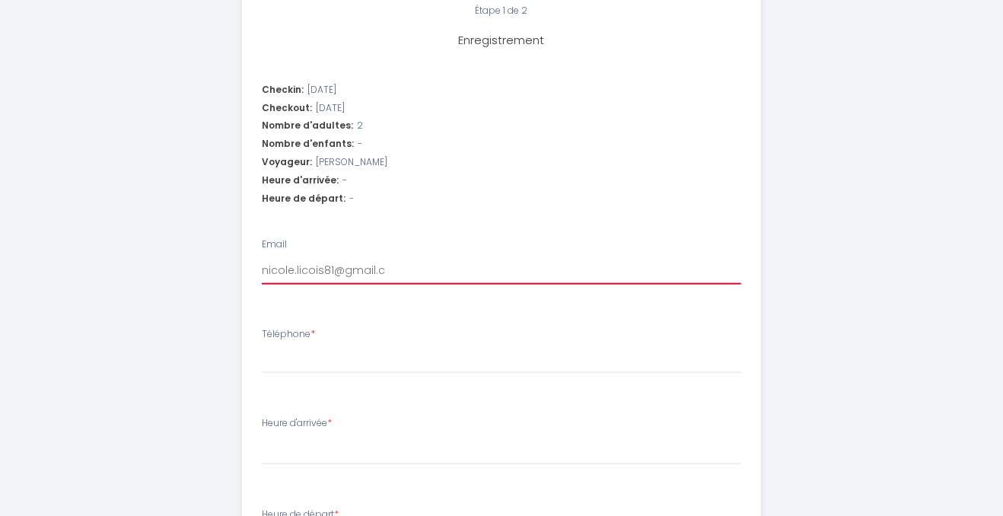
type input "[EMAIL_ADDRESS][DOMAIN_NAME]"
select select
type input "[EMAIL_ADDRESS][DOMAIN_NAME]"
select select
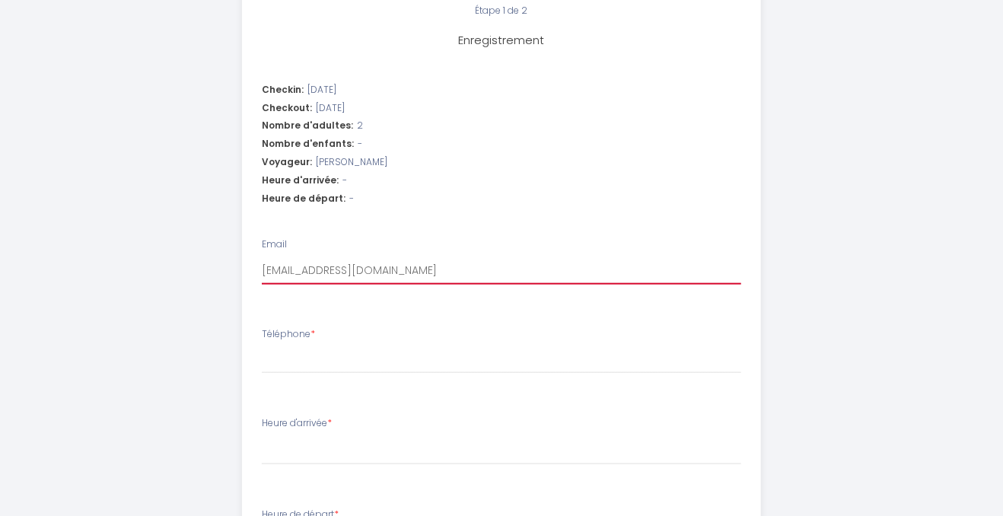
select select
type input "[EMAIL_ADDRESS][DOMAIN_NAME]"
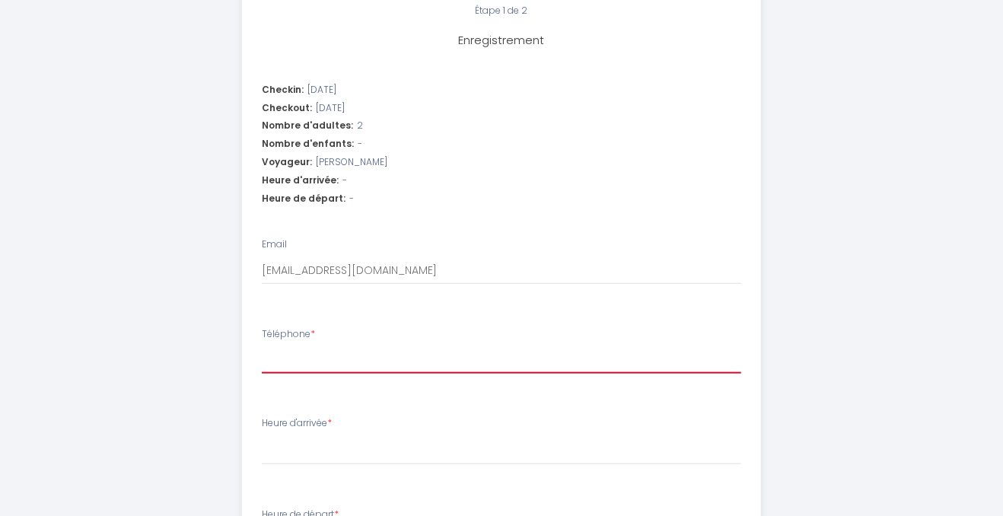
click at [271, 346] on input "Téléphone *" at bounding box center [502, 359] width 480 height 27
type input "0"
select select
type input "06"
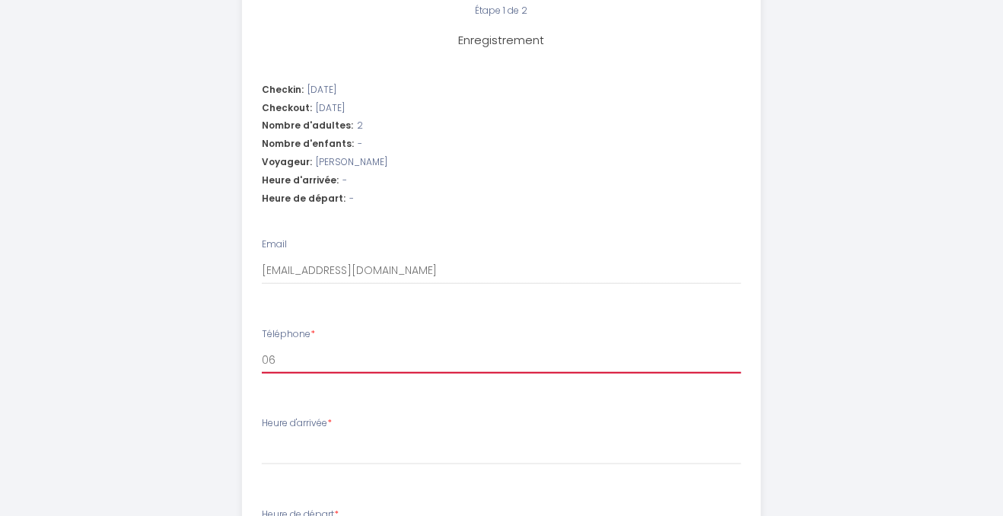
select select
type input "060"
select select
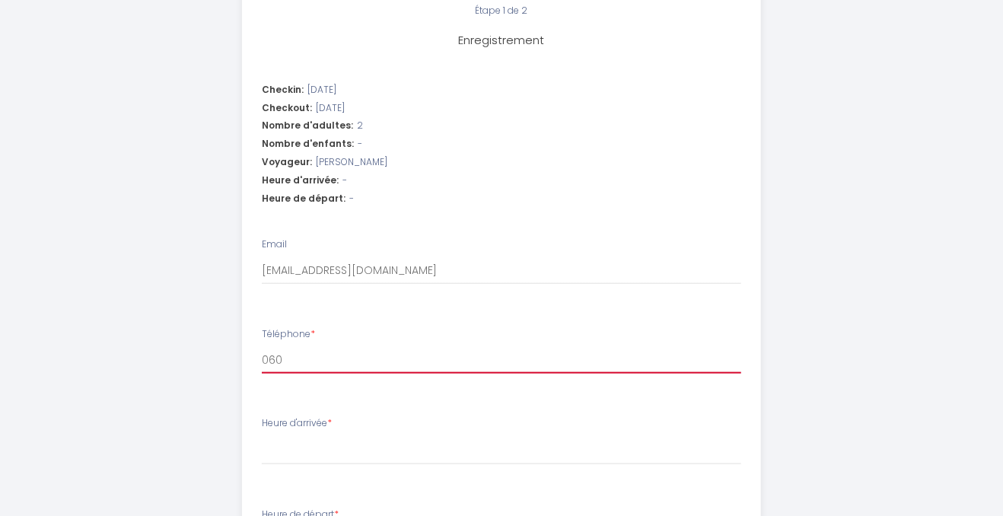
type input "0608"
select select
type input "06081"
select select
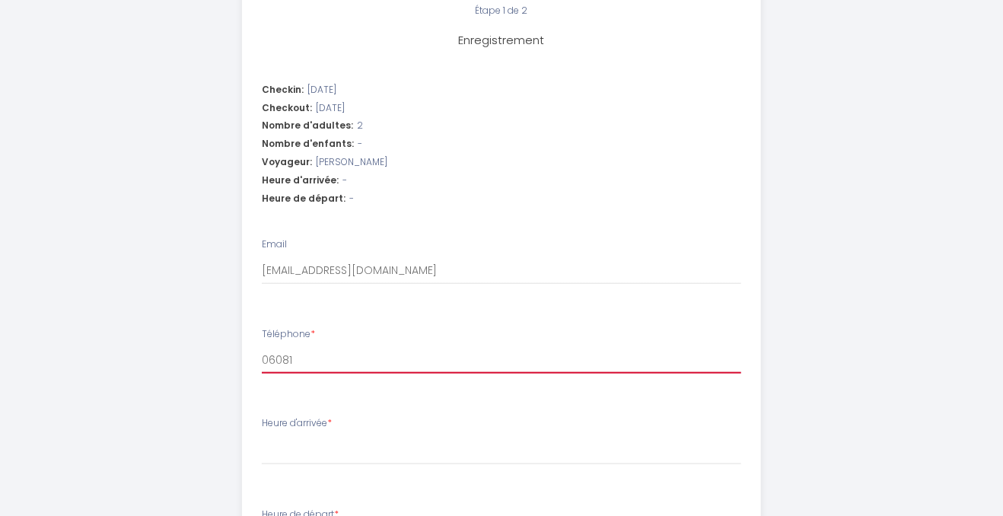
select select
type input "060817"
select select
type input "0608170"
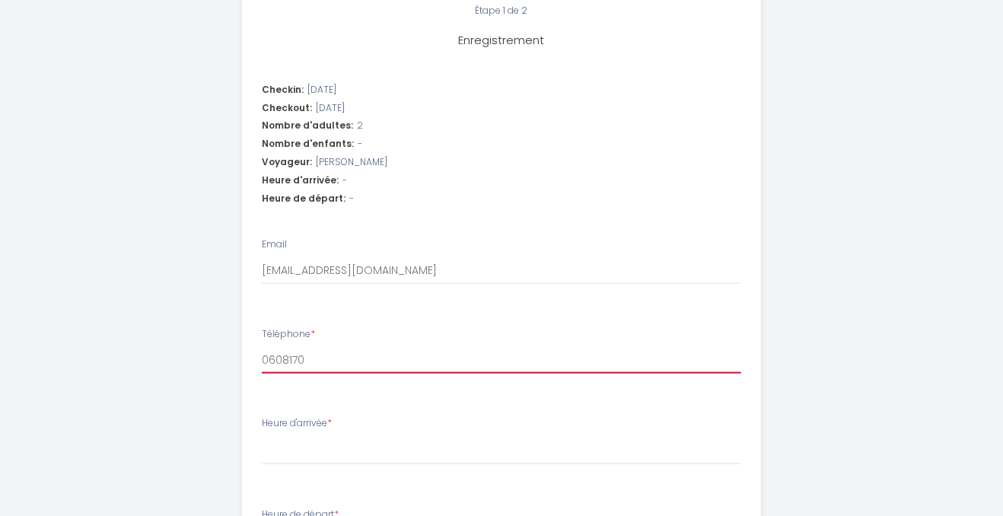
select select
type input "06081703"
select select
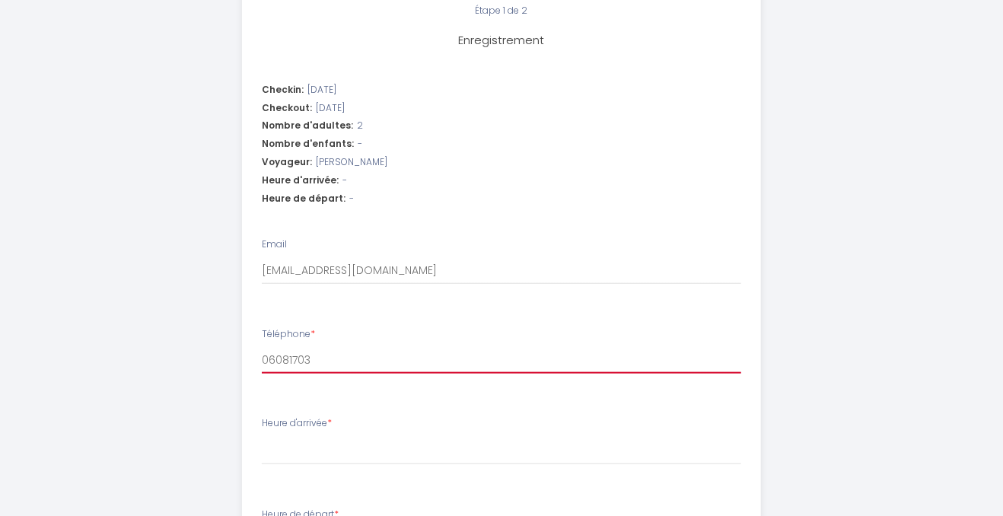
type input "060817038"
select select
type input "0608170387"
select select
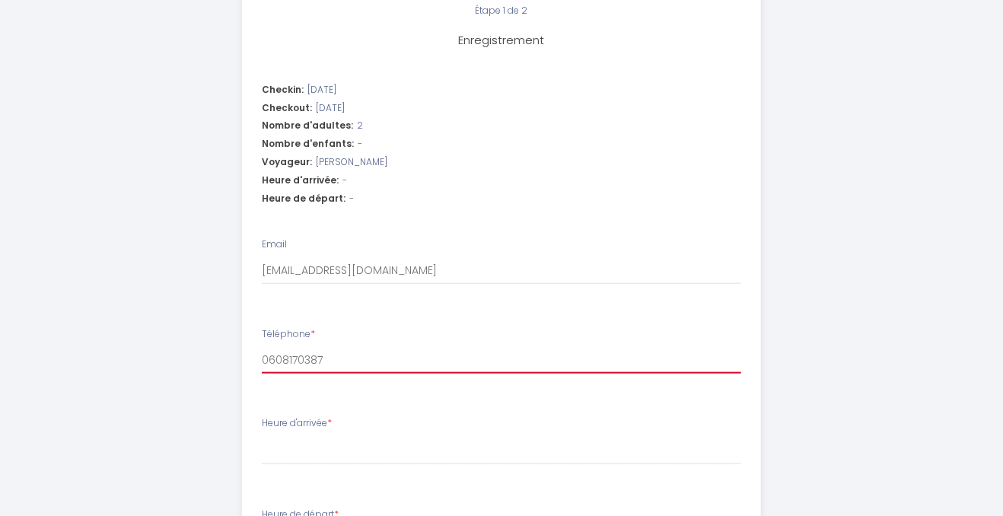
select select
type input "0608170387"
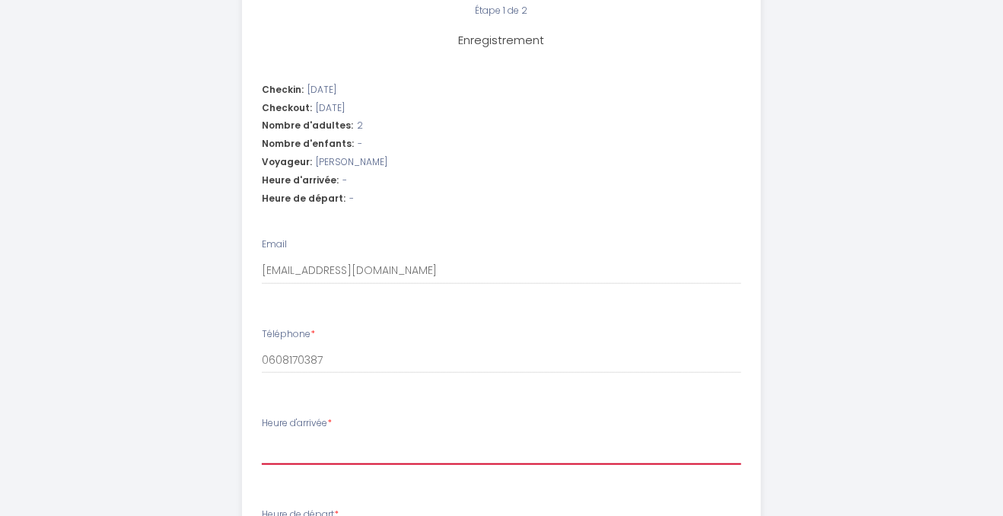
click at [262, 436] on select "16:00 16:30 17:00 17:30 18:00 18:30 19:00 19:30 20:00 20:30 21:00 21:30 22:00 2…" at bounding box center [502, 450] width 480 height 29
select select "17:30"
click option "17:30" at bounding box center [0, 0] width 0 height 0
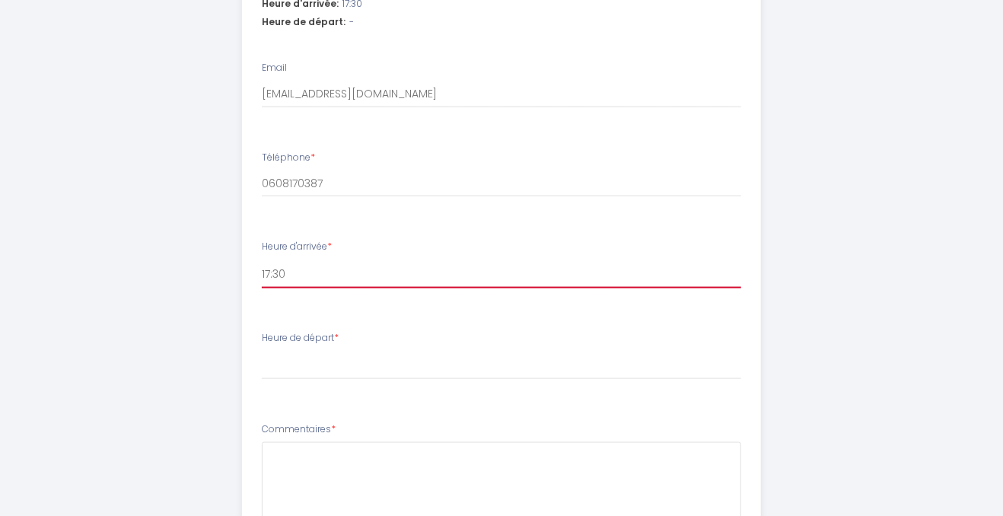
scroll to position [723, 0]
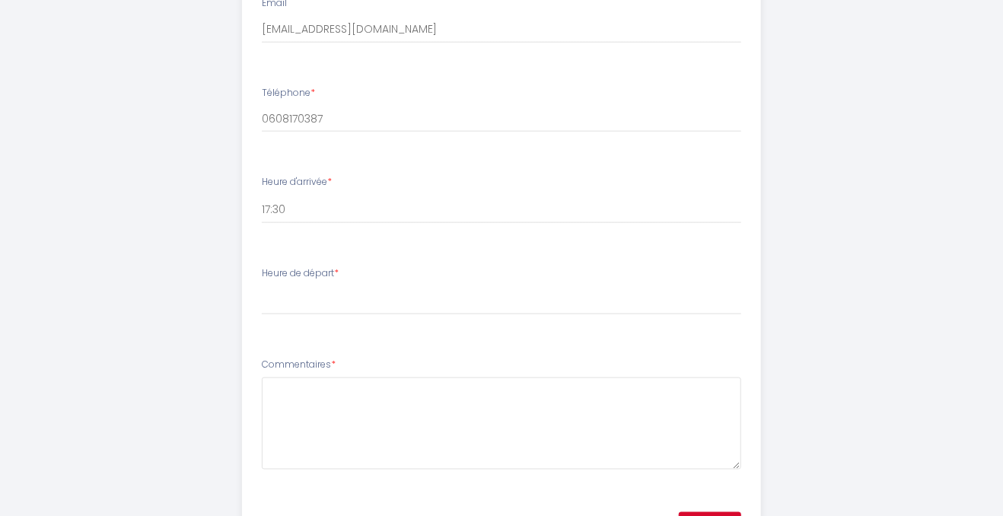
click at [311, 266] on label "Heure de départ *" at bounding box center [300, 273] width 77 height 14
click at [311, 286] on select "00:00 00:30 01:00 01:30 02:00 02:30 03:00 03:30 04:00 04:30 05:00 05:30 06:00 0…" at bounding box center [502, 300] width 480 height 29
click at [331, 266] on label "Heure de départ *" at bounding box center [300, 273] width 77 height 14
click at [331, 286] on select "00:00 00:30 01:00 01:30 02:00 02:30 03:00 03:30 04:00 04:30 05:00 05:30 06:00 0…" at bounding box center [502, 300] width 480 height 29
click at [262, 286] on select "00:00 00:30 01:00 01:30 02:00 02:30 03:00 03:30 04:00 04:30 05:00 05:30 06:00 0…" at bounding box center [502, 300] width 480 height 29
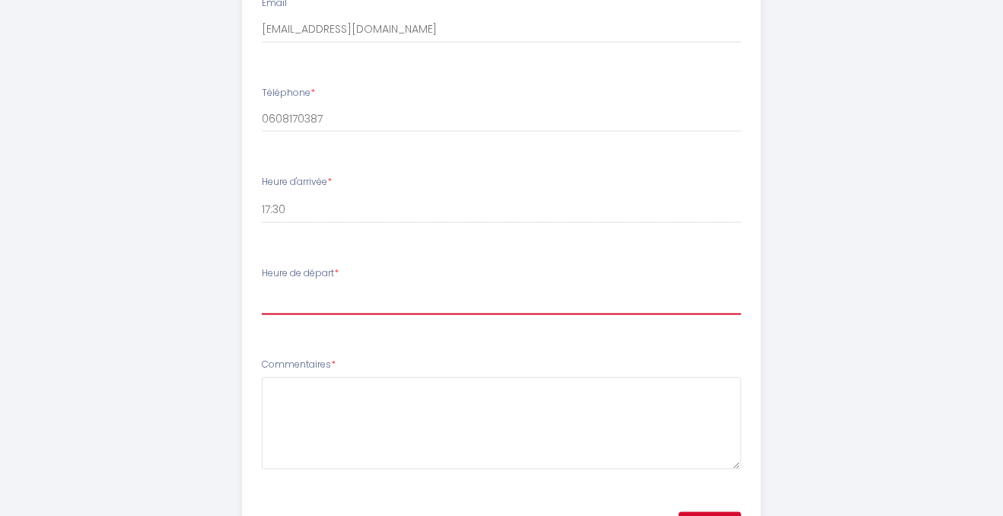
select select "10:00"
click option "10:00" at bounding box center [0, 0] width 0 height 0
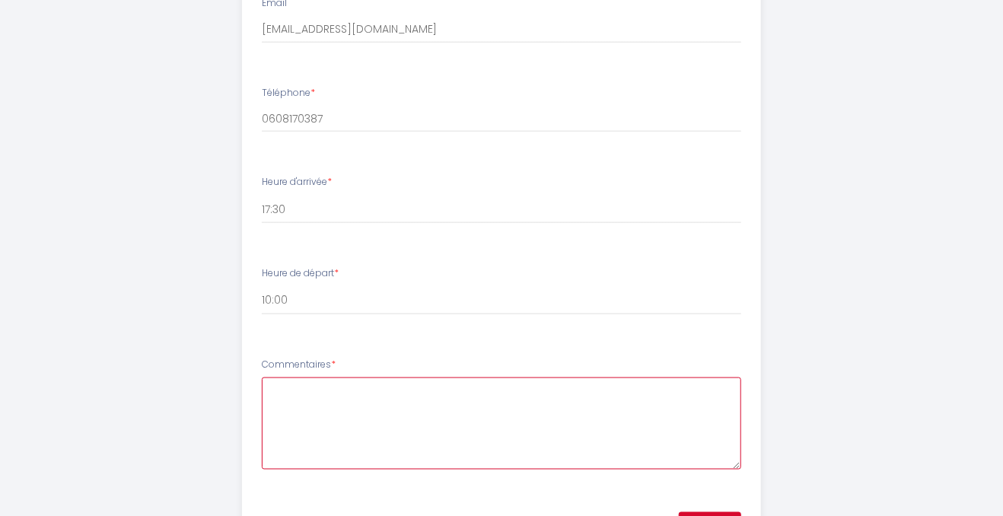
click at [274, 378] on textarea "Commentaires *" at bounding box center [502, 424] width 480 height 92
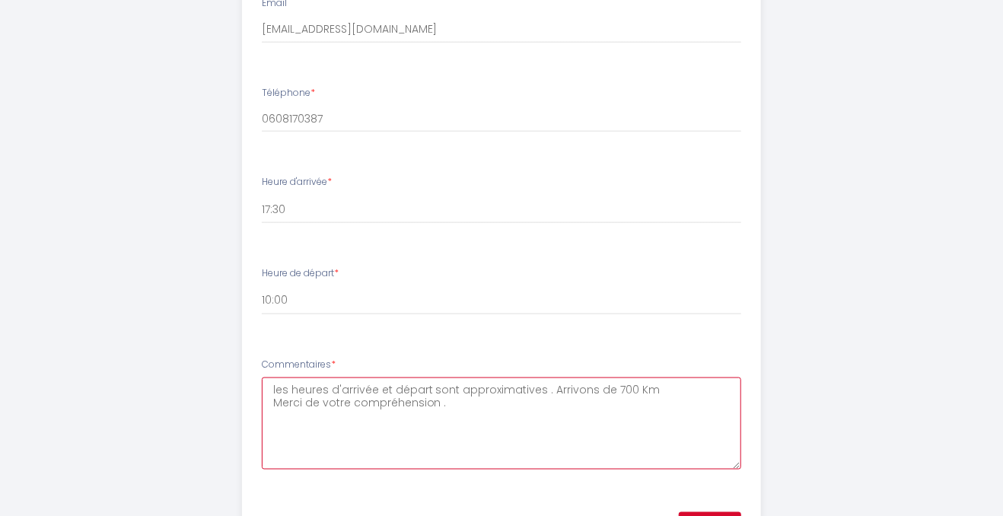
scroll to position [787, 0]
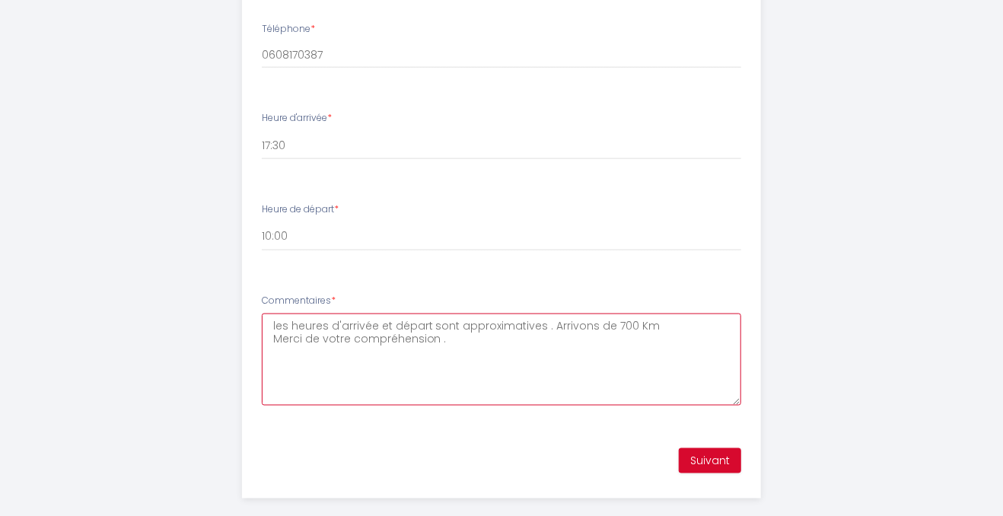
type textarea "les heures d'arrivée et départ sont approximatives . Arrivons de 700 Km Merci d…"
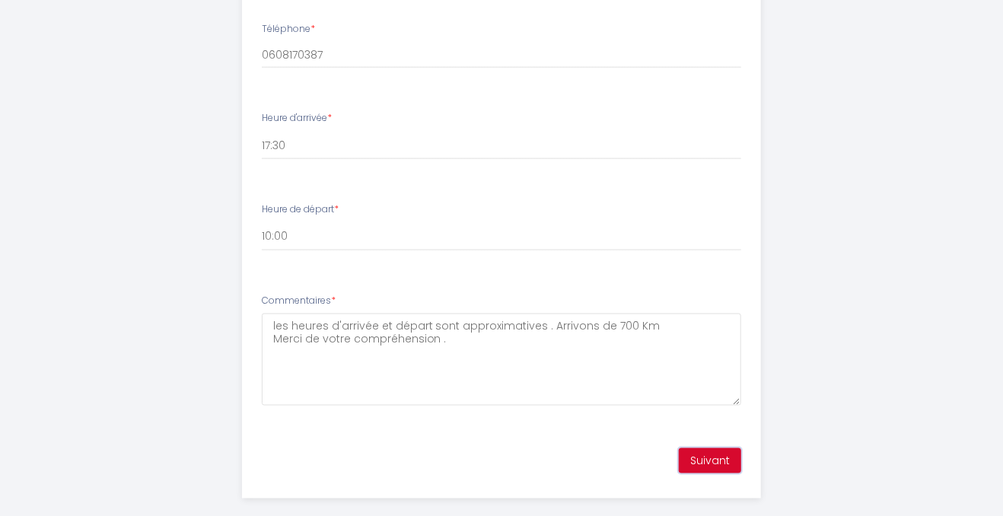
click at [712, 448] on button "Suivant" at bounding box center [710, 461] width 62 height 26
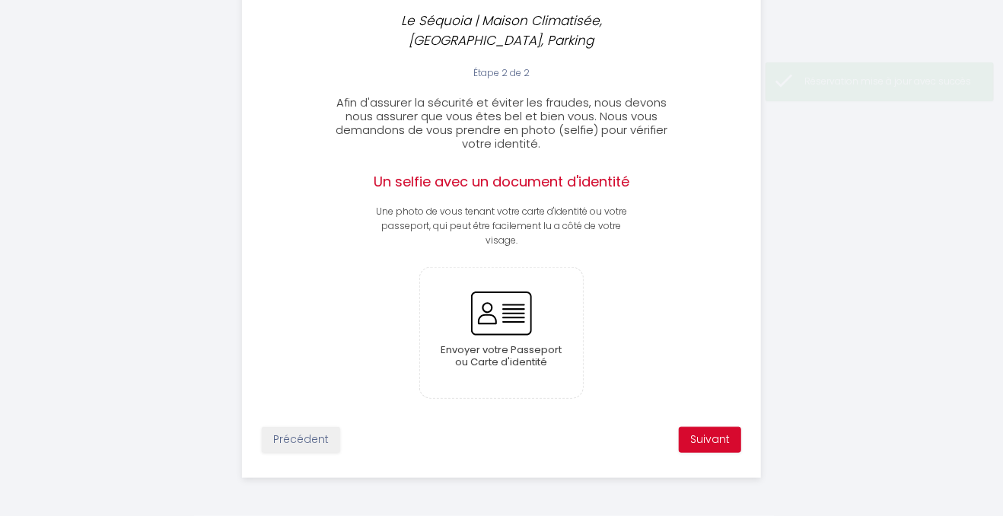
scroll to position [352, 0]
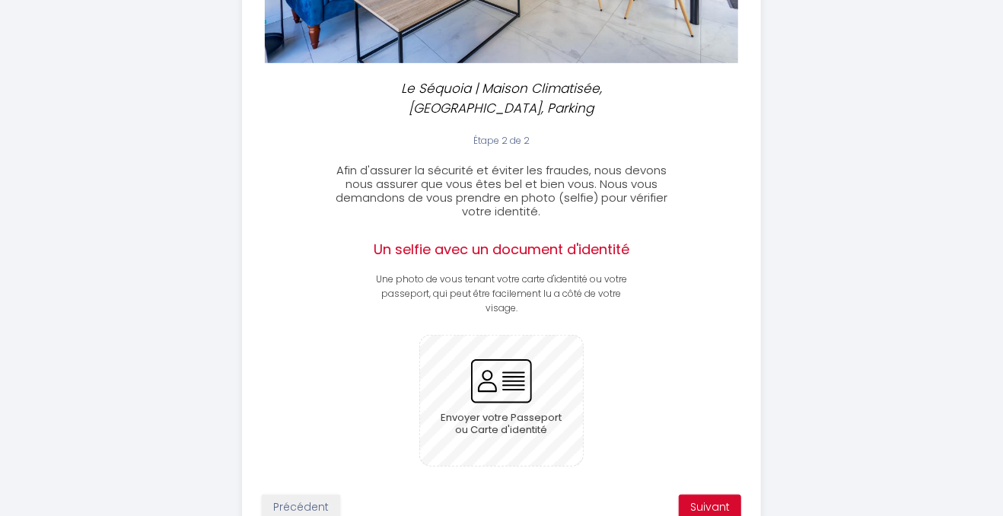
click at [492, 364] on input "file" at bounding box center [502, 401] width 164 height 130
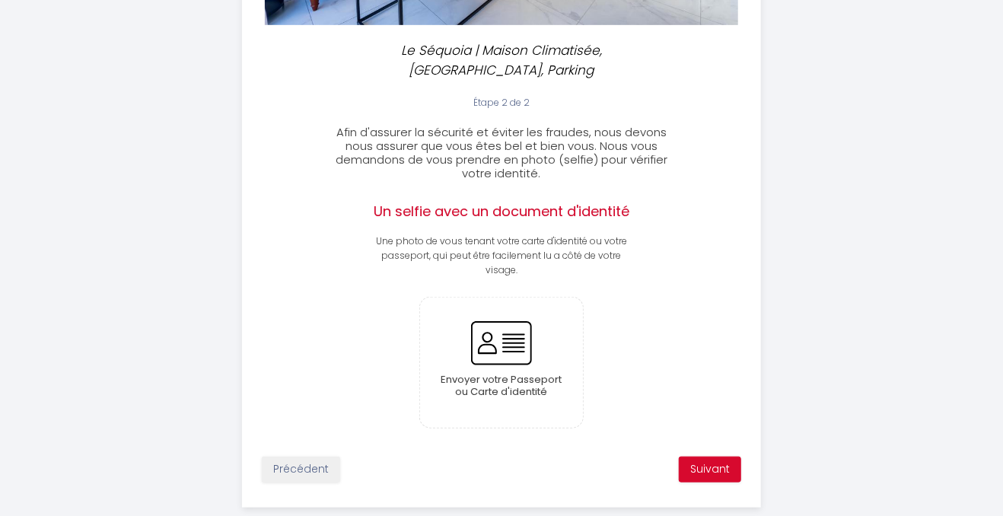
scroll to position [398, 0]
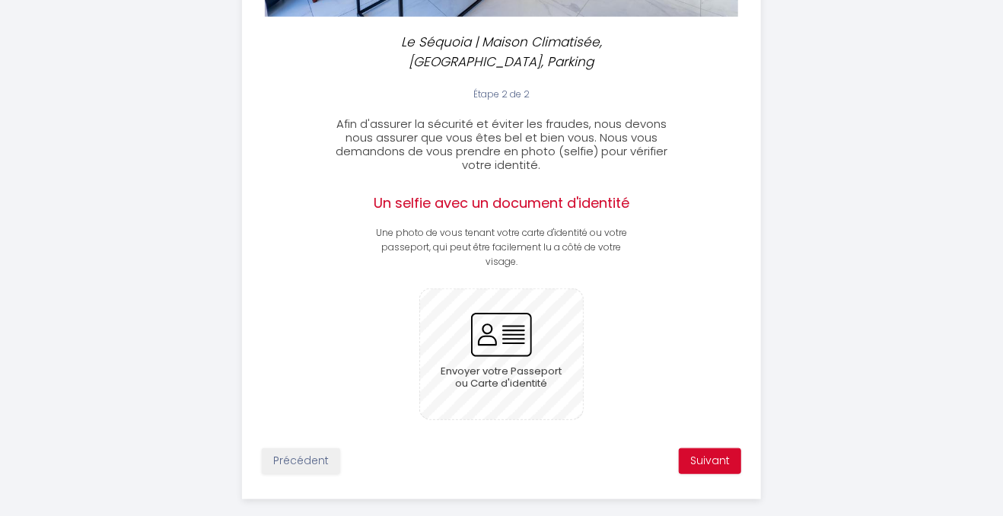
click at [490, 313] on input "file" at bounding box center [502, 354] width 164 height 130
click at [499, 314] on input "file" at bounding box center [502, 354] width 164 height 130
click at [498, 306] on input "file" at bounding box center [502, 354] width 164 height 130
click at [511, 313] on input "file" at bounding box center [502, 354] width 164 height 130
click at [495, 303] on input "file" at bounding box center [502, 354] width 164 height 130
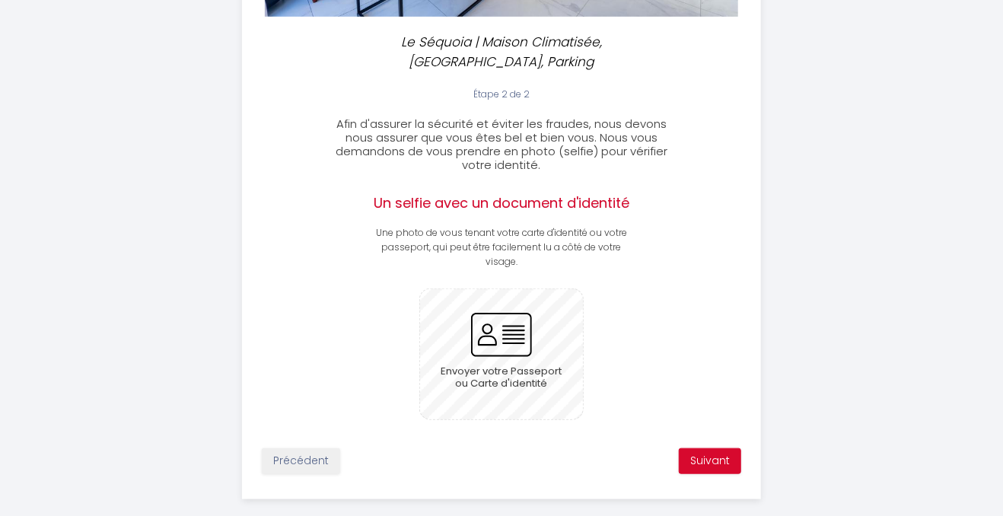
click at [510, 315] on input "file" at bounding box center [502, 354] width 164 height 130
click at [507, 313] on input "file" at bounding box center [502, 354] width 164 height 130
click at [126, 90] on div "Le Séquoia | Maison Climatisée, Terrasse, Parking Étape 2 de 2 Afin d'assurer l…" at bounding box center [501, 69] width 779 height 935
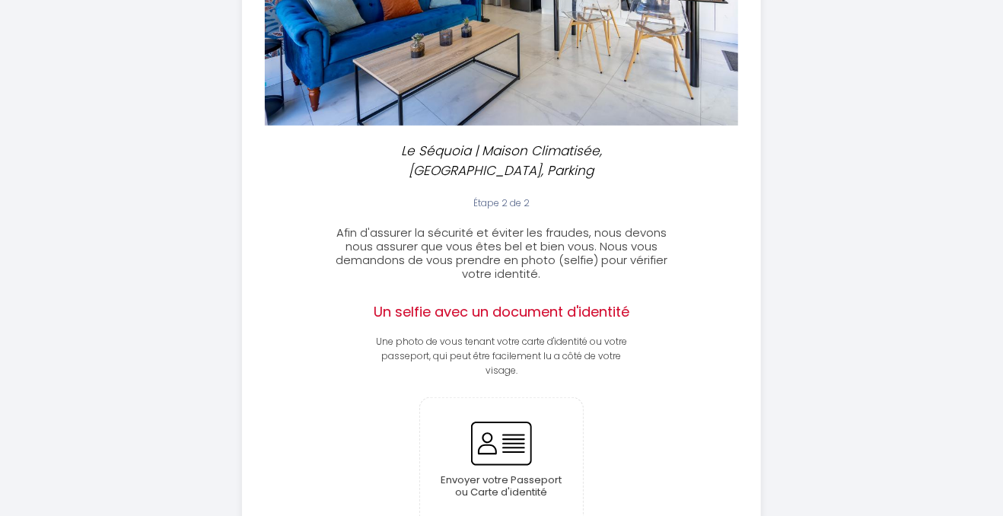
scroll to position [317, 0]
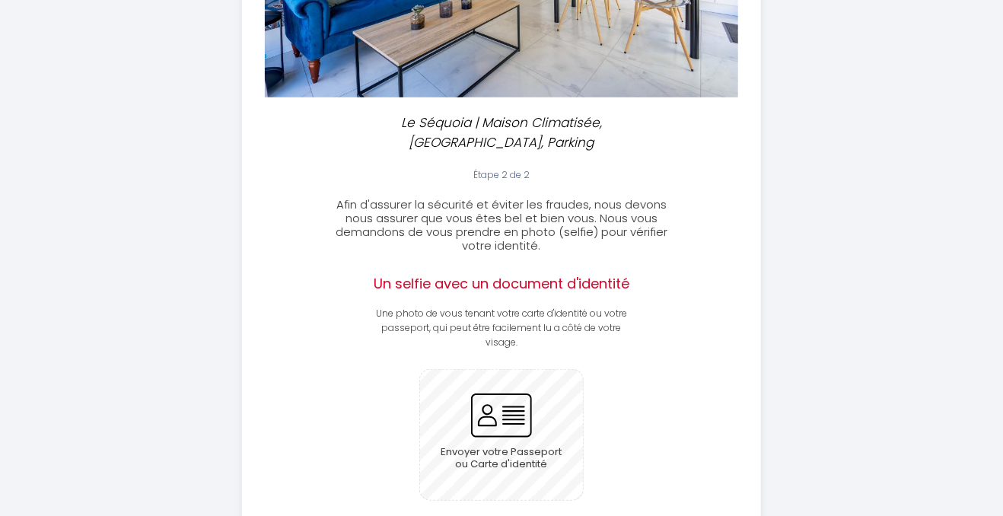
click at [490, 386] on input "file" at bounding box center [502, 435] width 164 height 130
click at [478, 385] on input "file" at bounding box center [502, 435] width 164 height 130
click at [496, 390] on input "file" at bounding box center [502, 435] width 164 height 130
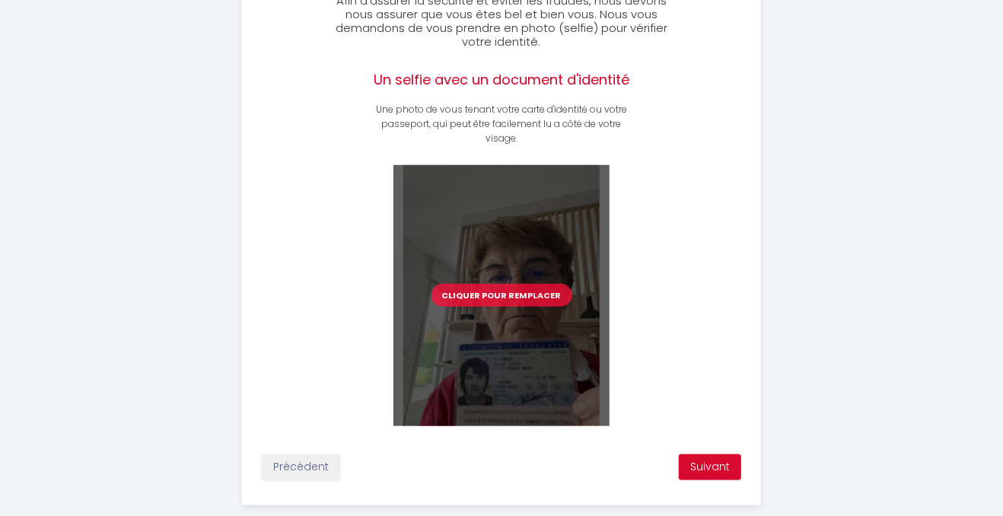
scroll to position [527, 0]
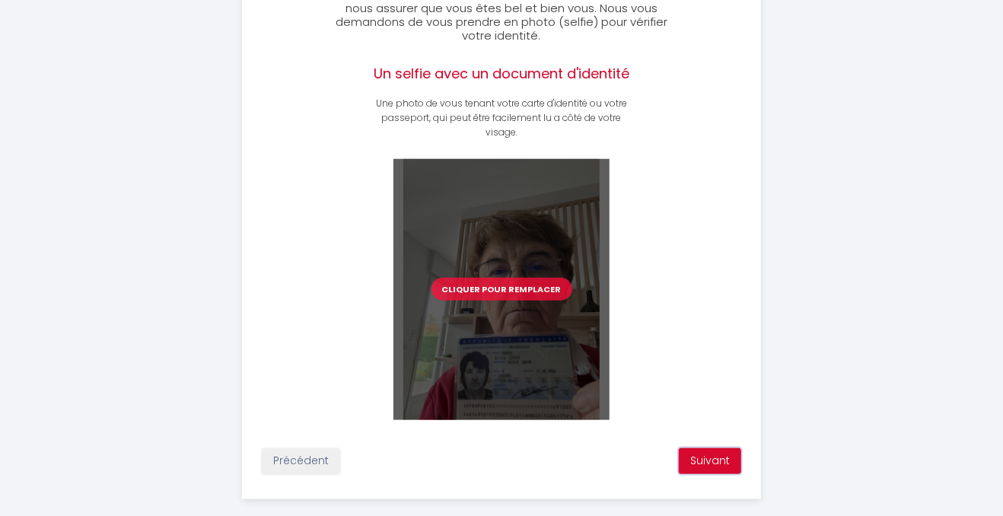
click at [723, 448] on button "Suivant" at bounding box center [710, 461] width 62 height 26
